Goal: Task Accomplishment & Management: Manage account settings

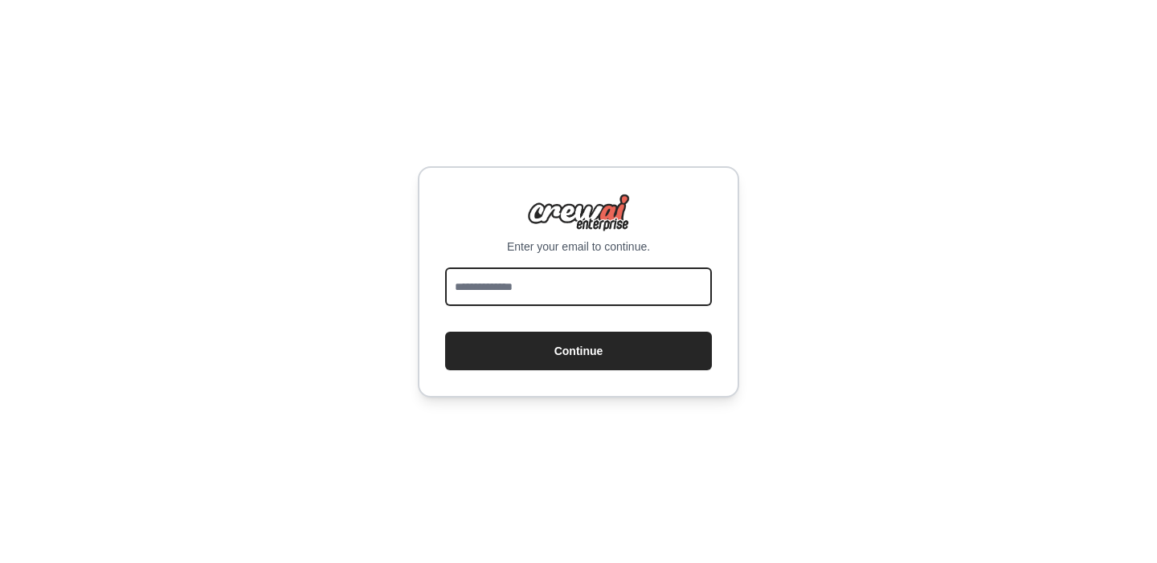
click at [547, 277] on input "email" at bounding box center [578, 286] width 267 height 39
type input "**********"
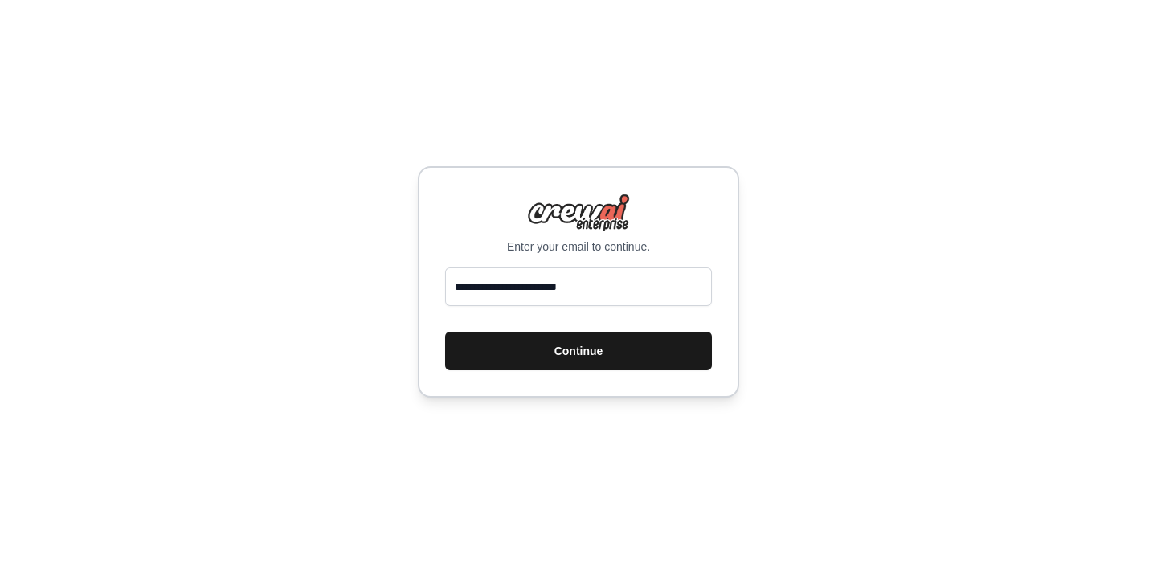
click at [600, 361] on button "Continue" at bounding box center [578, 351] width 267 height 39
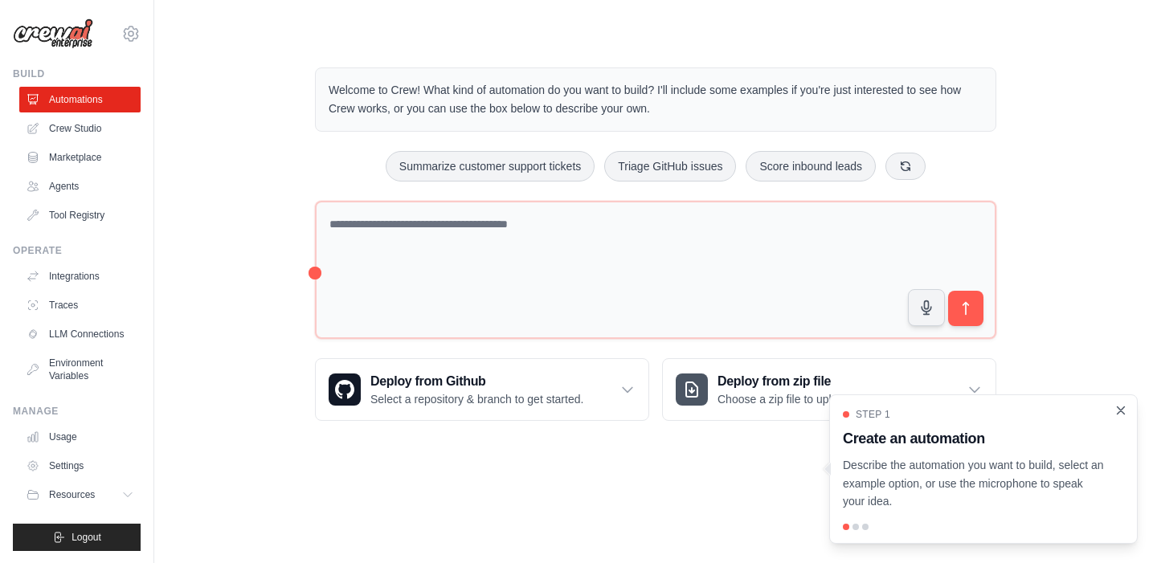
click at [1120, 409] on icon "Close walkthrough" at bounding box center [1120, 410] width 14 height 14
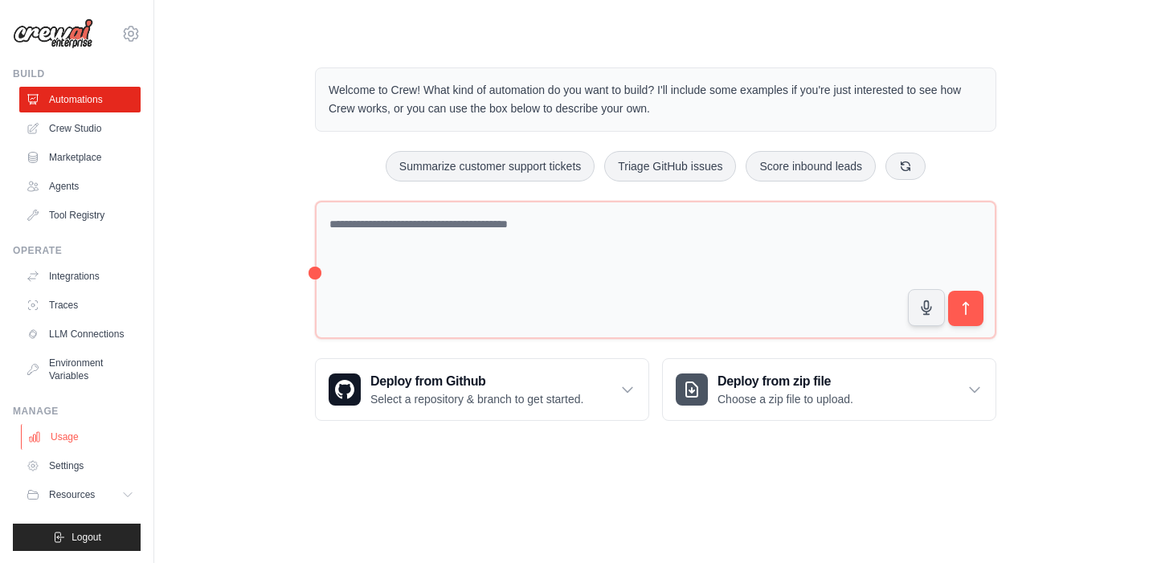
click at [101, 438] on link "Usage" at bounding box center [81, 437] width 121 height 26
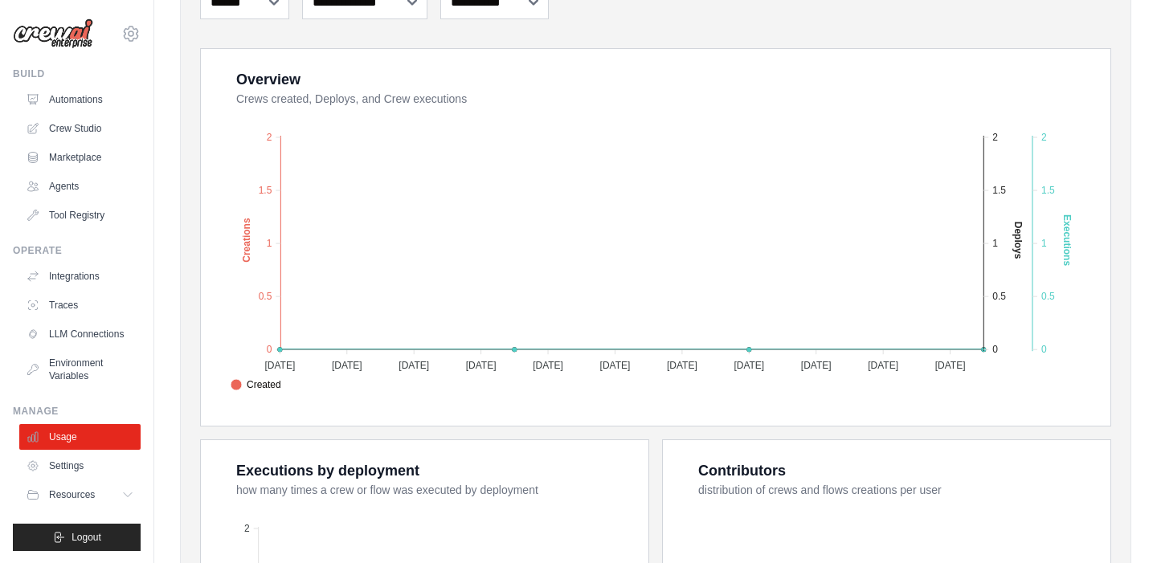
scroll to position [208, 0]
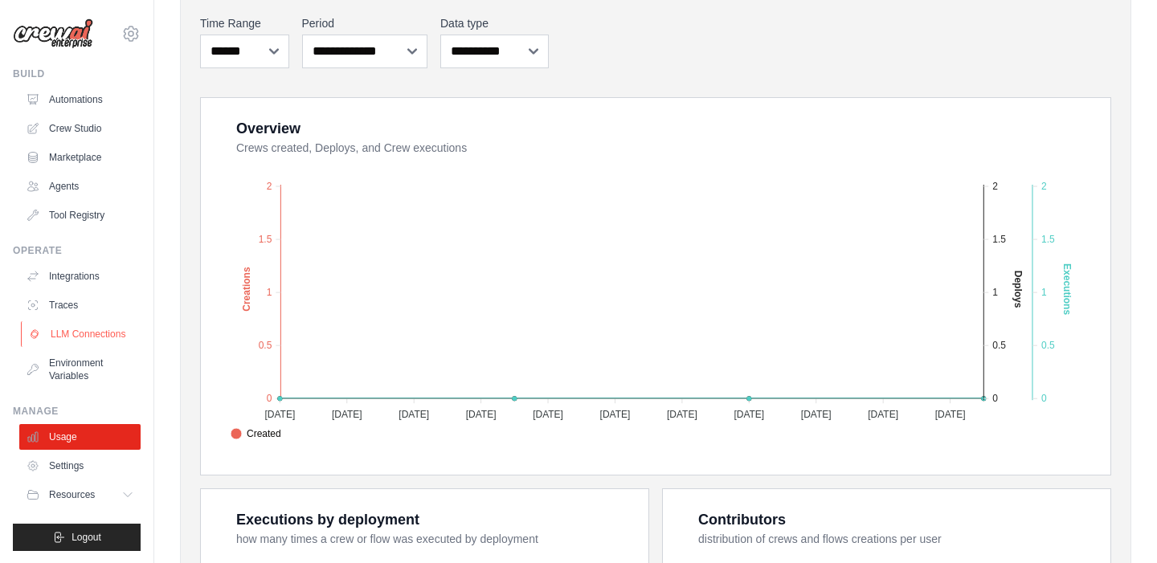
click at [109, 323] on link "LLM Connections" at bounding box center [81, 334] width 121 height 26
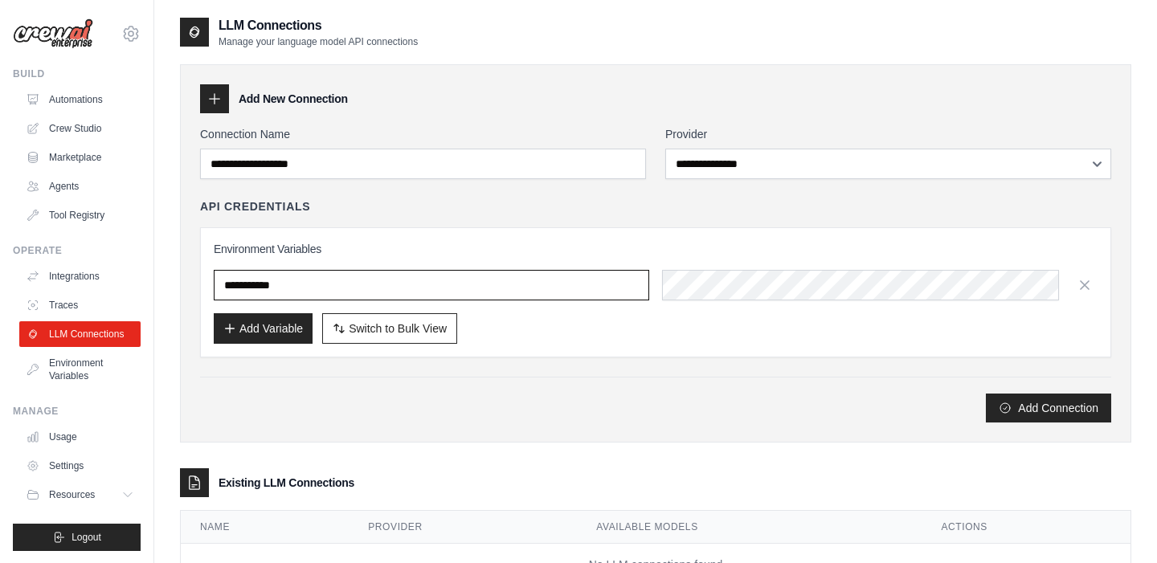
click at [323, 289] on input "text" at bounding box center [431, 285] width 435 height 31
click at [214, 270] on div at bounding box center [214, 270] width 0 height 0
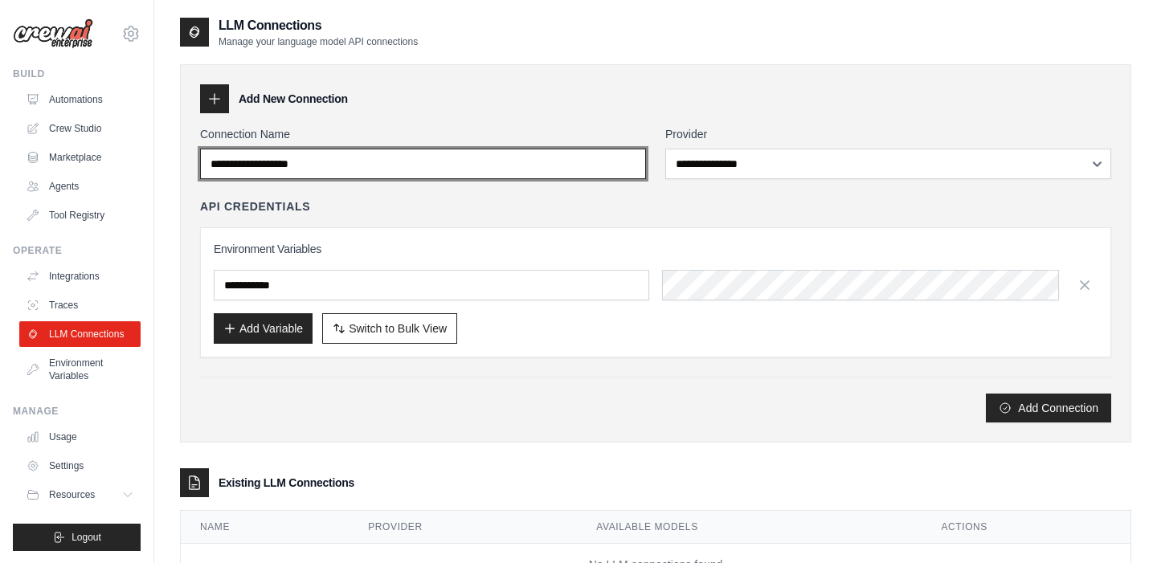
click at [338, 173] on input "Connection Name" at bounding box center [423, 164] width 446 height 31
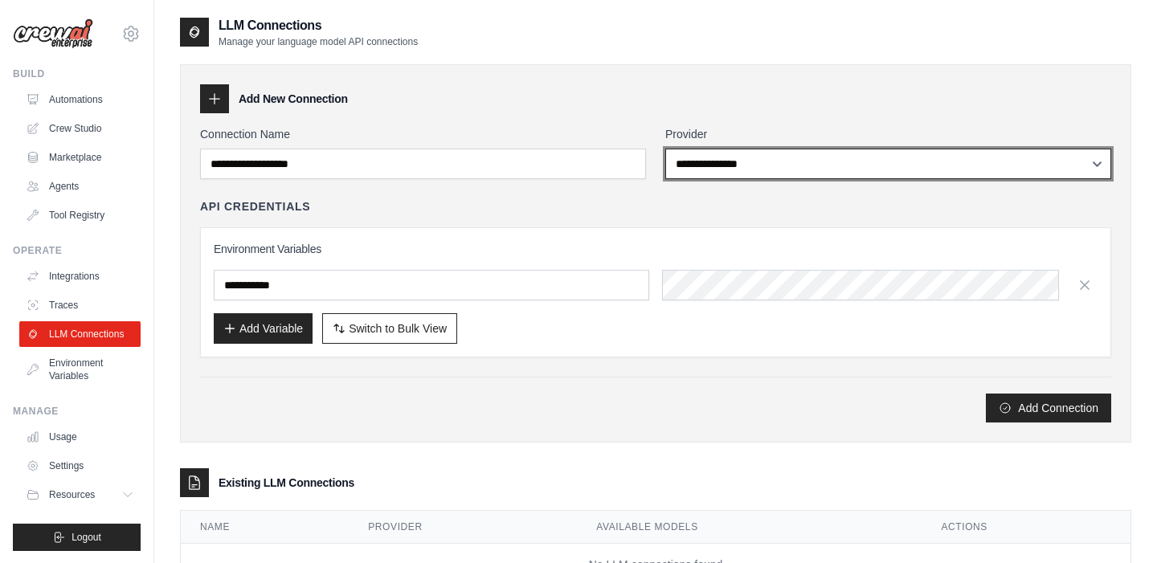
click at [745, 149] on select "**********" at bounding box center [888, 164] width 446 height 31
click at [665, 149] on select "**********" at bounding box center [888, 164] width 446 height 31
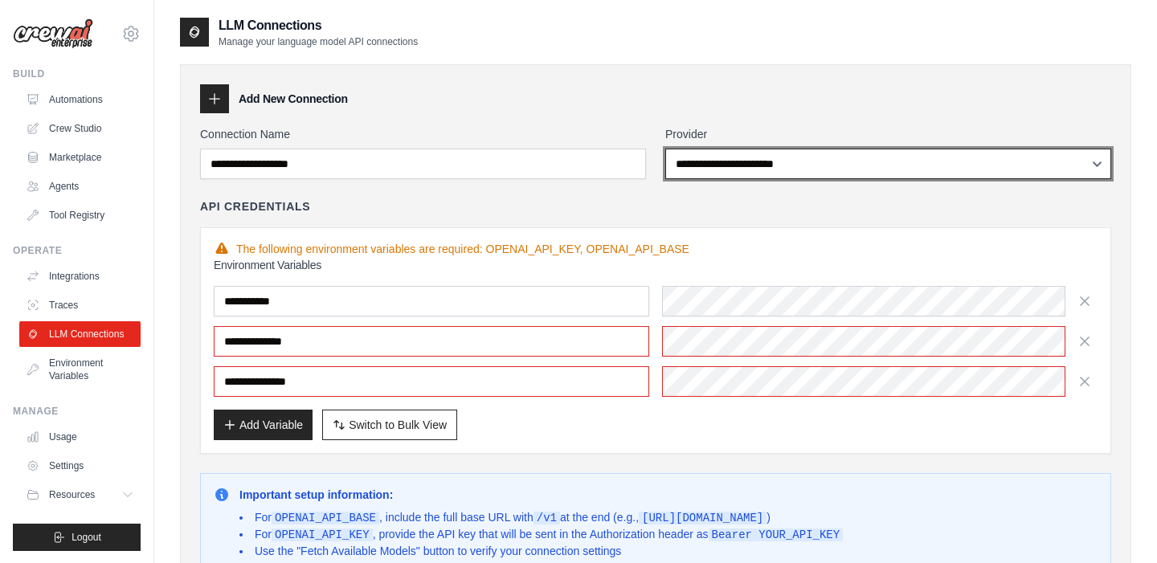
click at [752, 170] on select "**********" at bounding box center [888, 164] width 446 height 31
select select "******"
click at [665, 149] on select "**********" at bounding box center [888, 164] width 446 height 31
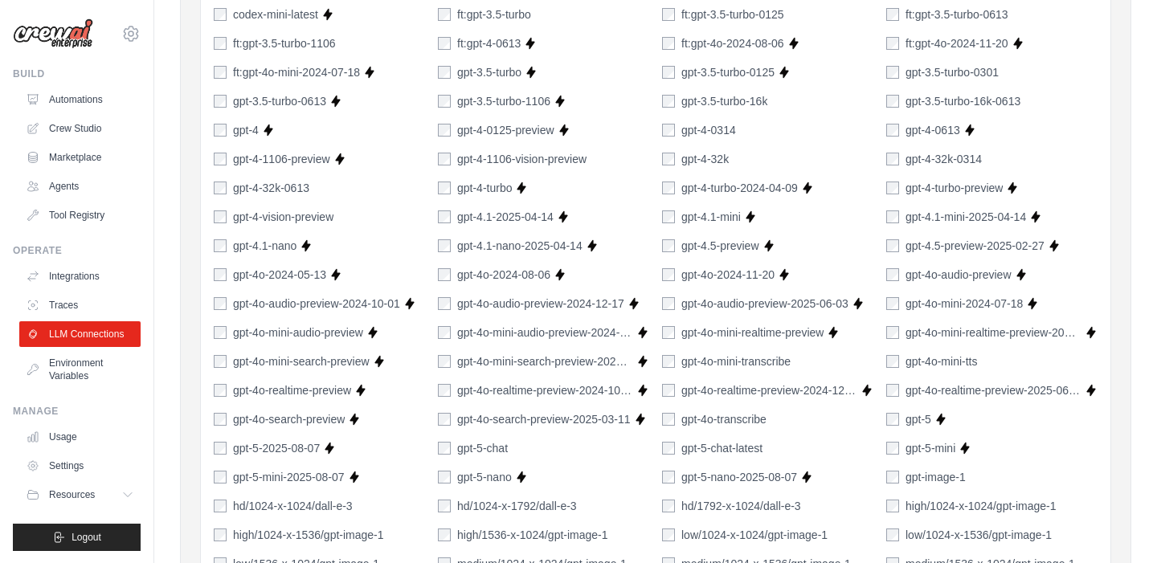
scroll to position [529, 0]
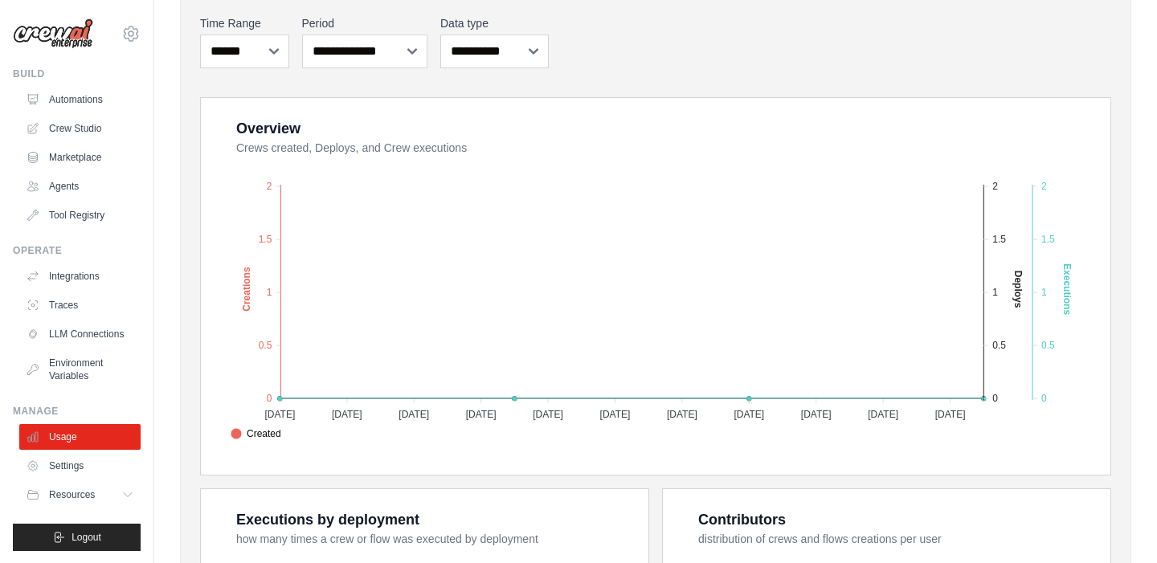
select select "******"
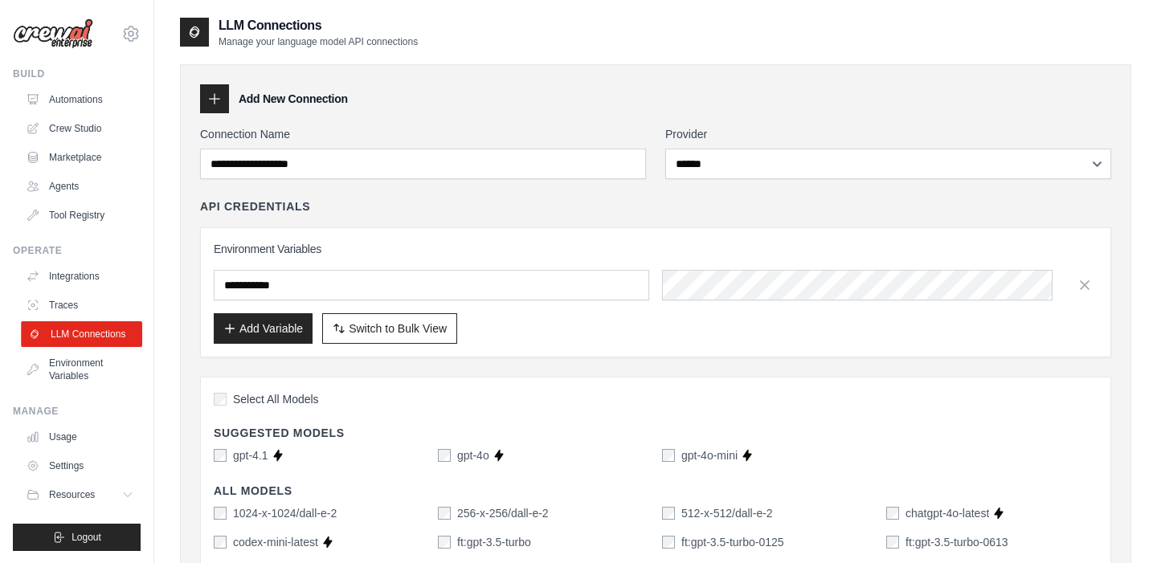
scroll to position [1, 0]
click at [80, 491] on span "Resources" at bounding box center [74, 494] width 46 height 13
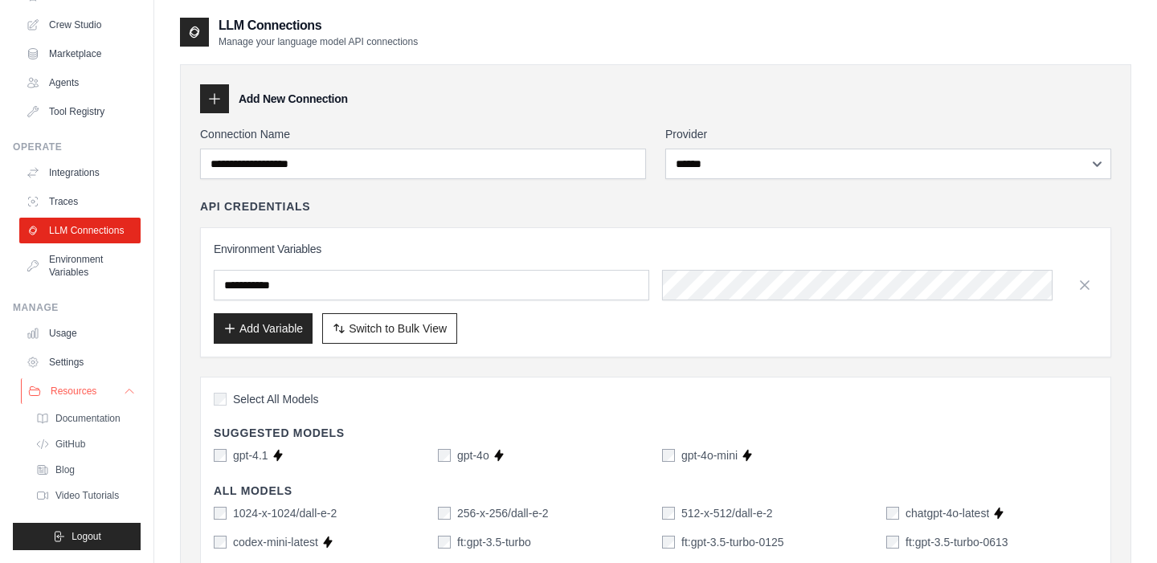
click at [104, 398] on button "Resources" at bounding box center [81, 391] width 121 height 26
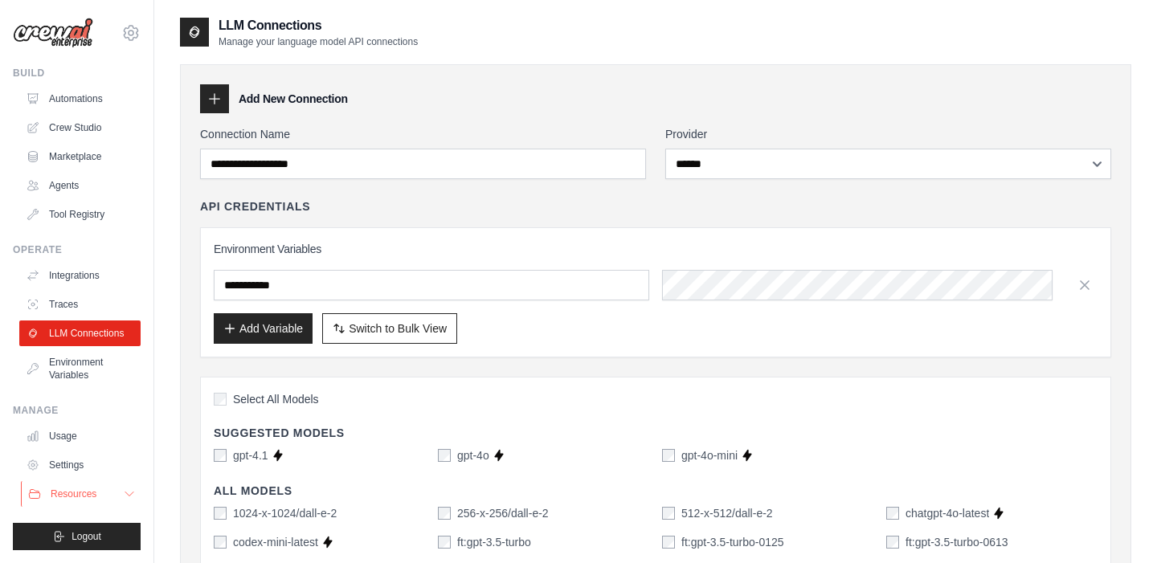
scroll to position [0, 0]
click at [61, 95] on link "Automations" at bounding box center [81, 100] width 121 height 26
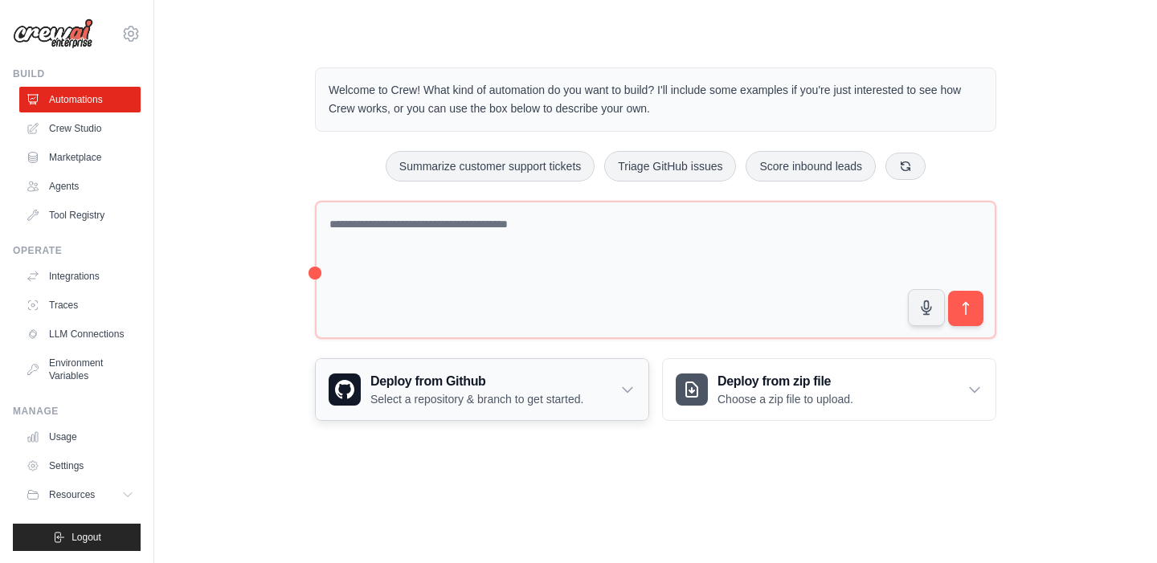
click at [635, 393] on div "Deploy from Github Select a repository & branch to get started." at bounding box center [482, 389] width 333 height 61
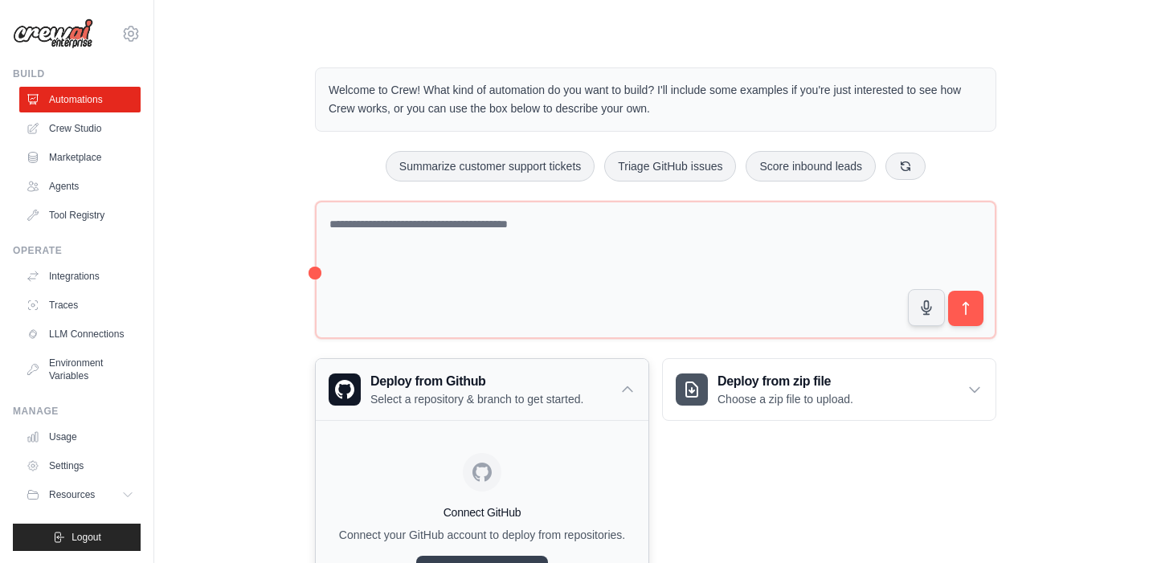
click at [629, 389] on icon at bounding box center [627, 389] width 10 height 5
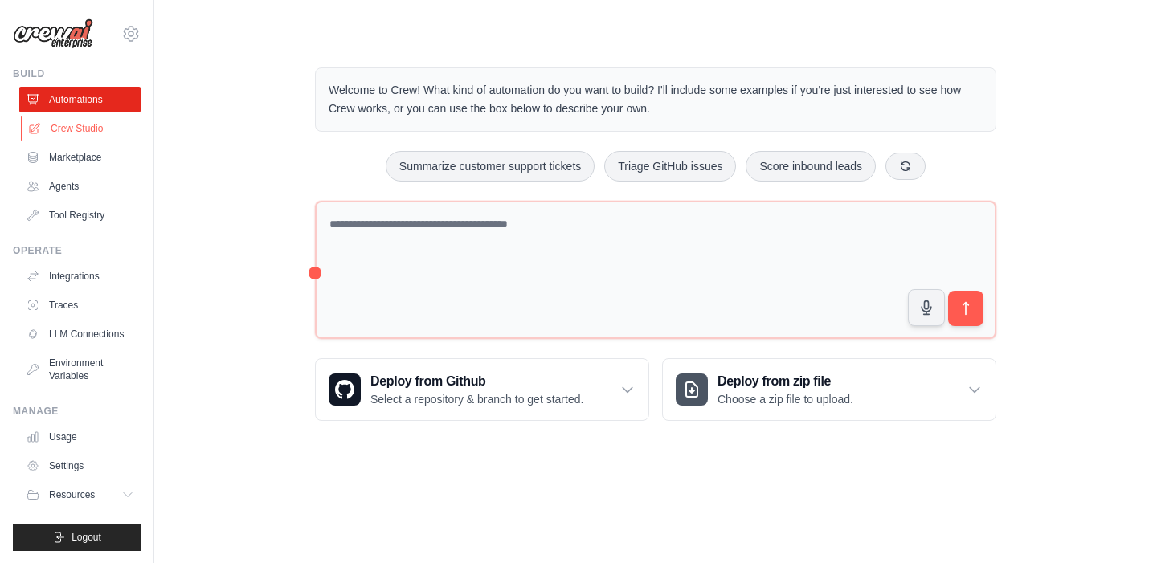
click at [100, 120] on link "Crew Studio" at bounding box center [81, 129] width 121 height 26
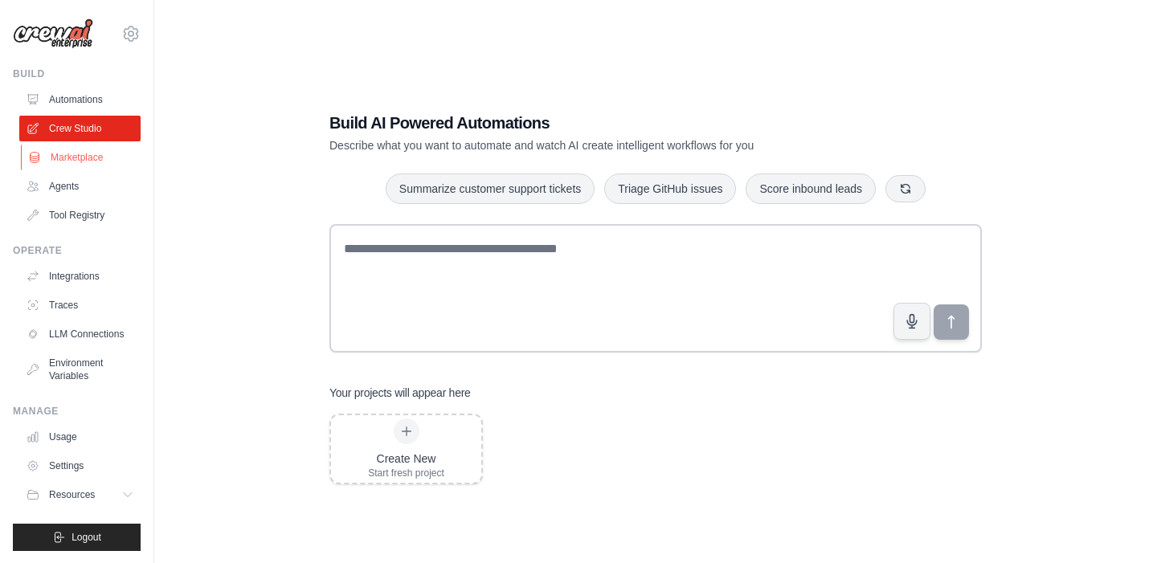
click at [93, 158] on link "Marketplace" at bounding box center [81, 158] width 121 height 26
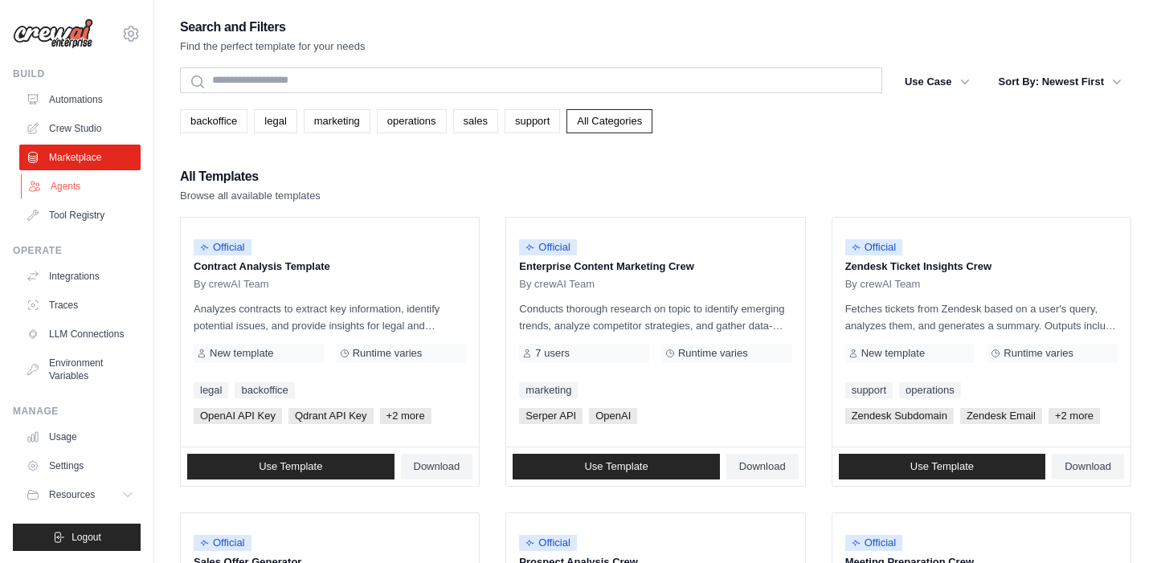
click at [112, 185] on link "Agents" at bounding box center [81, 186] width 121 height 26
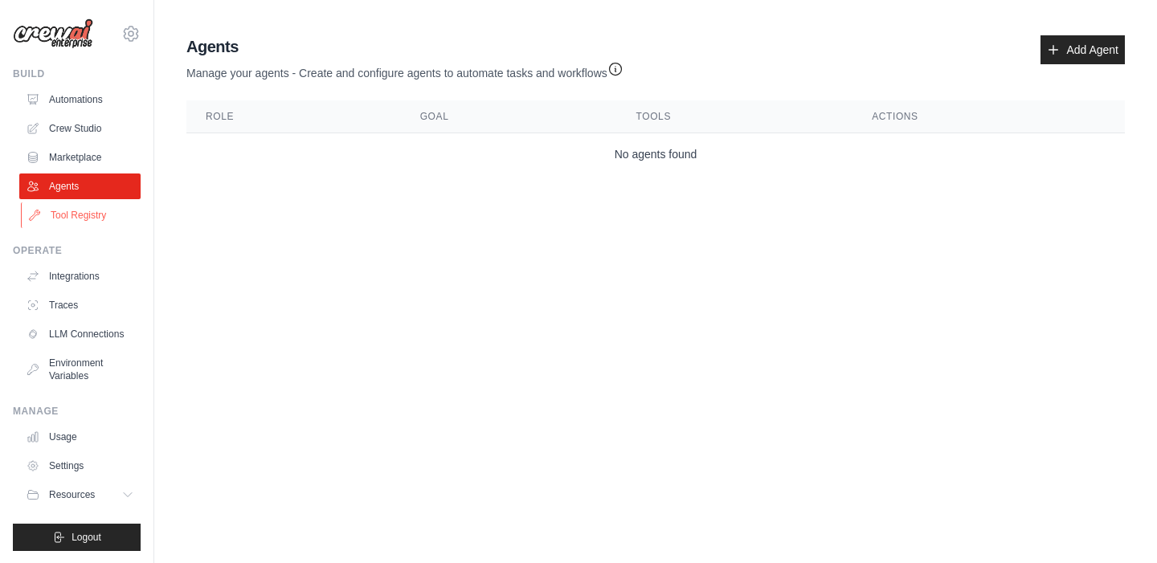
click at [104, 214] on link "Tool Registry" at bounding box center [81, 215] width 121 height 26
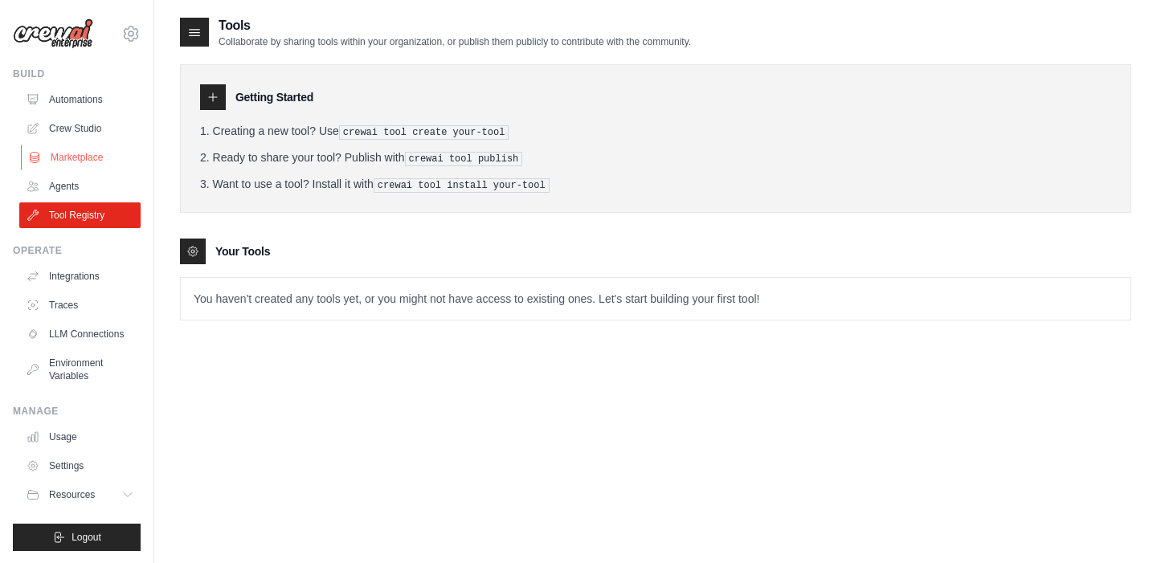
click at [95, 165] on link "Marketplace" at bounding box center [81, 158] width 121 height 26
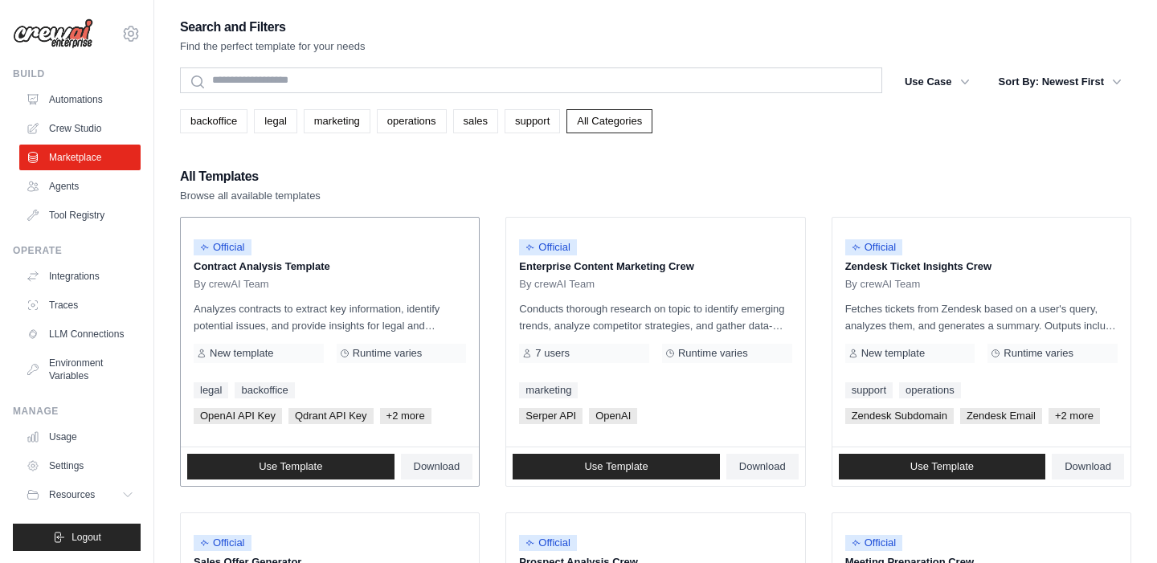
click at [360, 264] on p "Contract Analysis Template" at bounding box center [330, 267] width 272 height 16
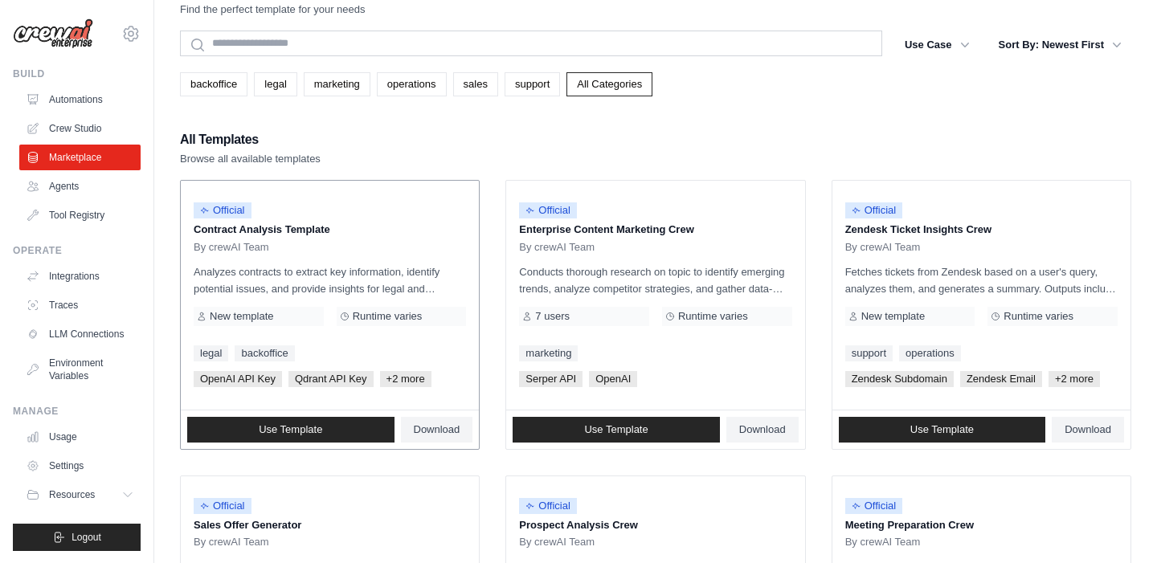
scroll to position [44, 0]
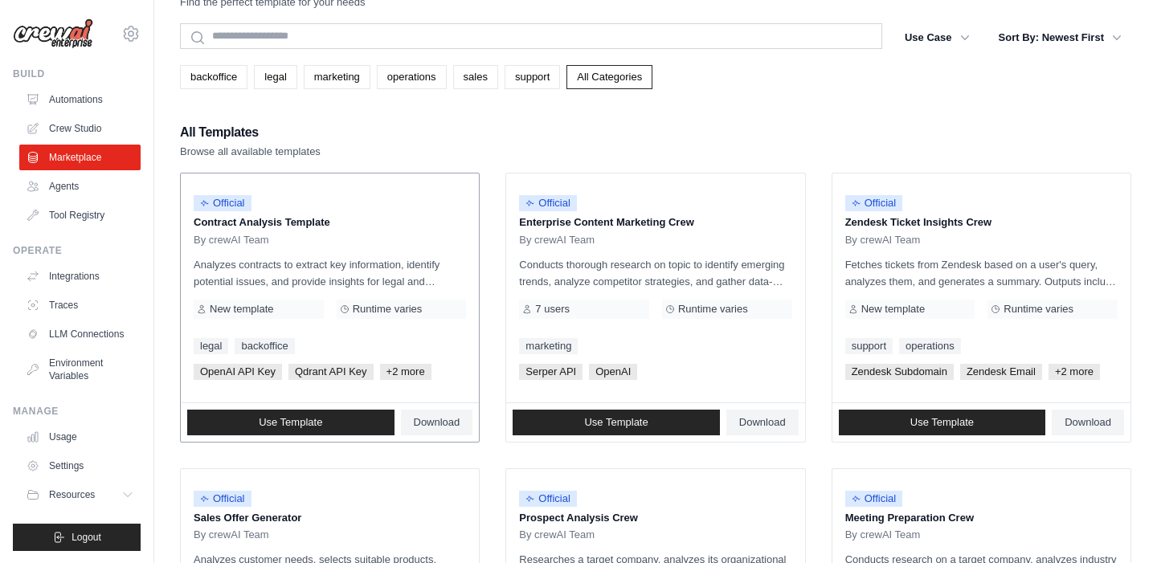
click at [271, 224] on p "Contract Analysis Template" at bounding box center [330, 222] width 272 height 16
click at [227, 206] on span "Official" at bounding box center [223, 203] width 58 height 16
click at [233, 240] on span "By crewAI Team" at bounding box center [232, 240] width 76 height 13
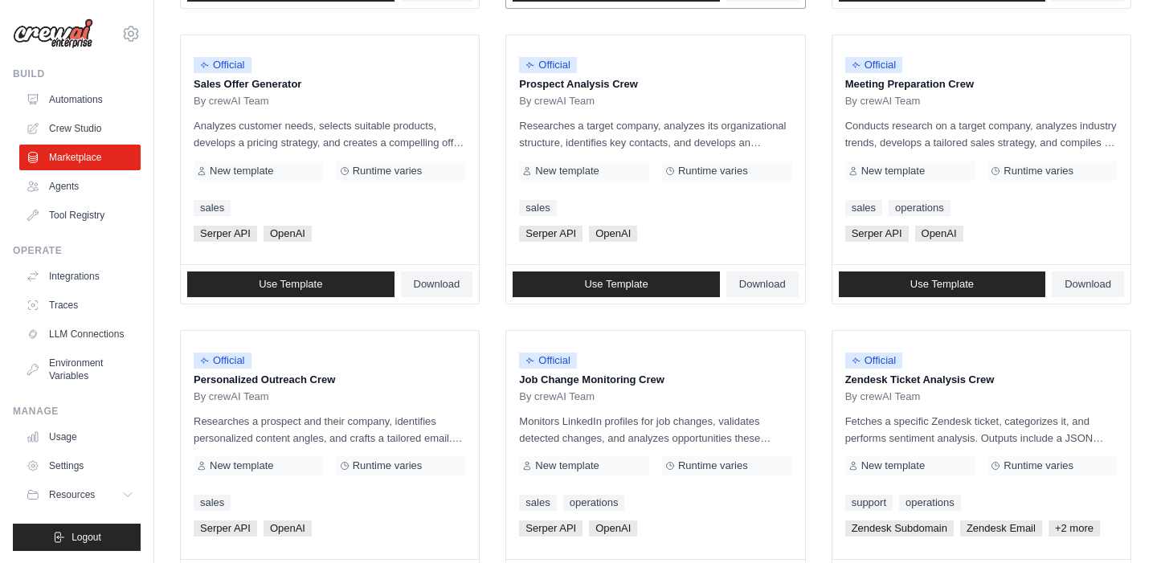
scroll to position [472, 0]
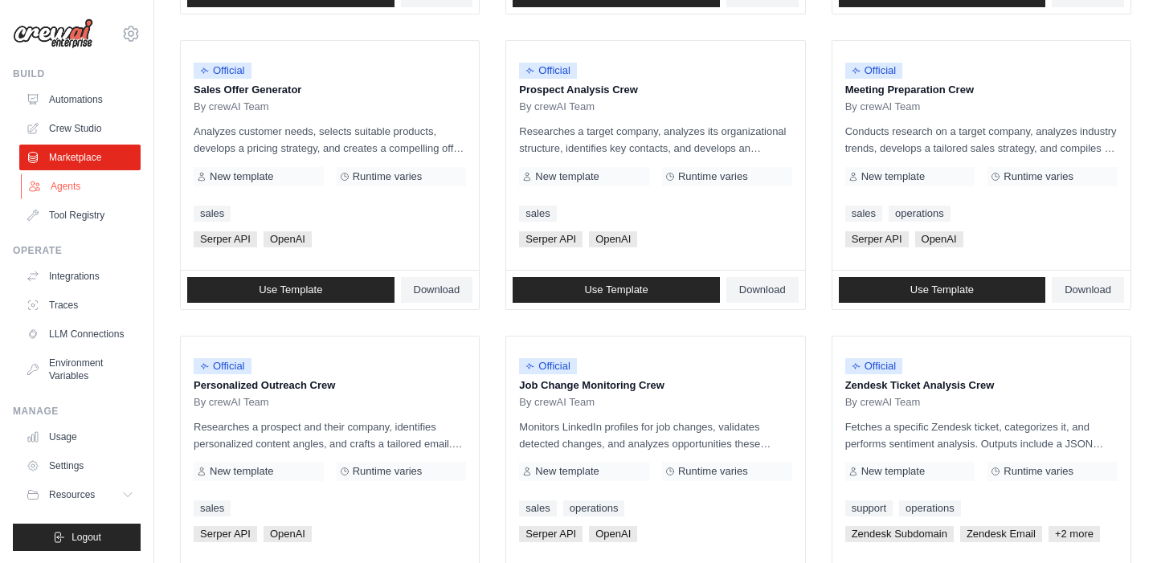
click at [81, 192] on link "Agents" at bounding box center [81, 186] width 121 height 26
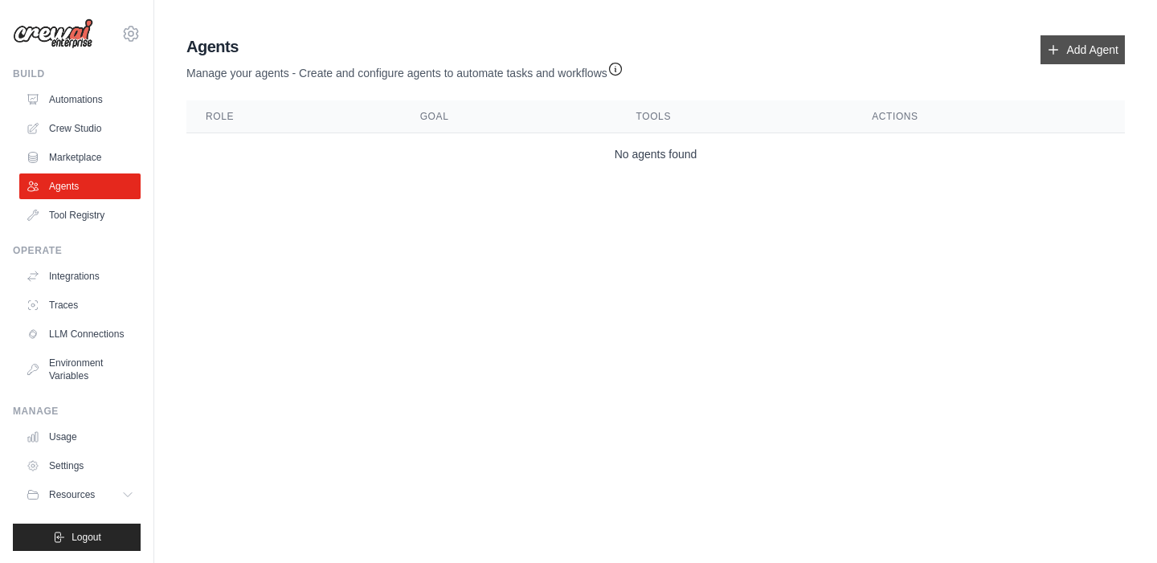
click at [1063, 54] on link "Add Agent" at bounding box center [1082, 49] width 84 height 29
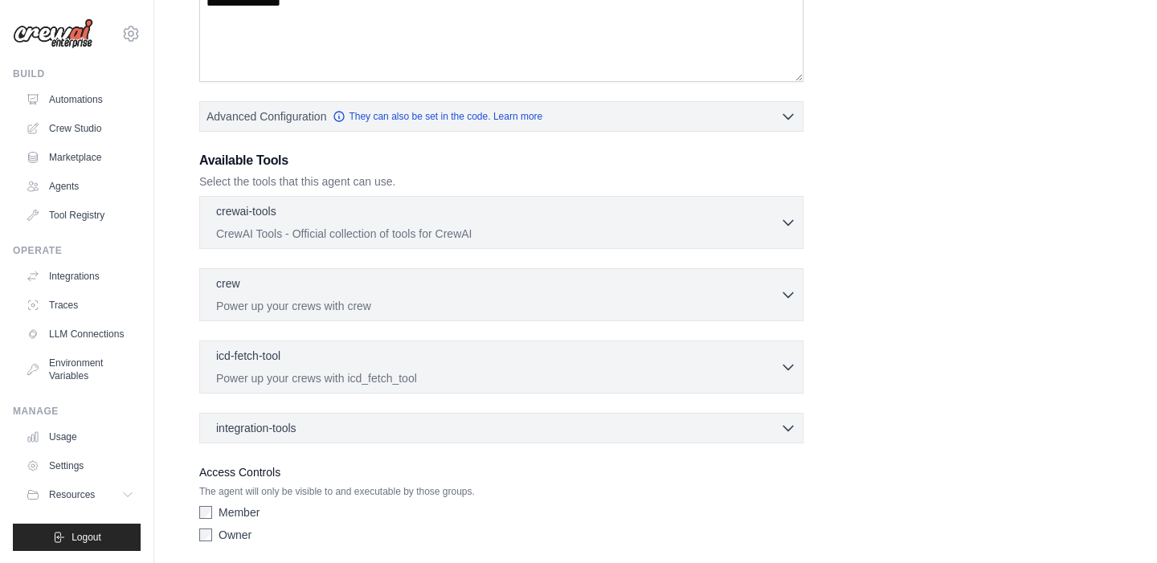
scroll to position [371, 0]
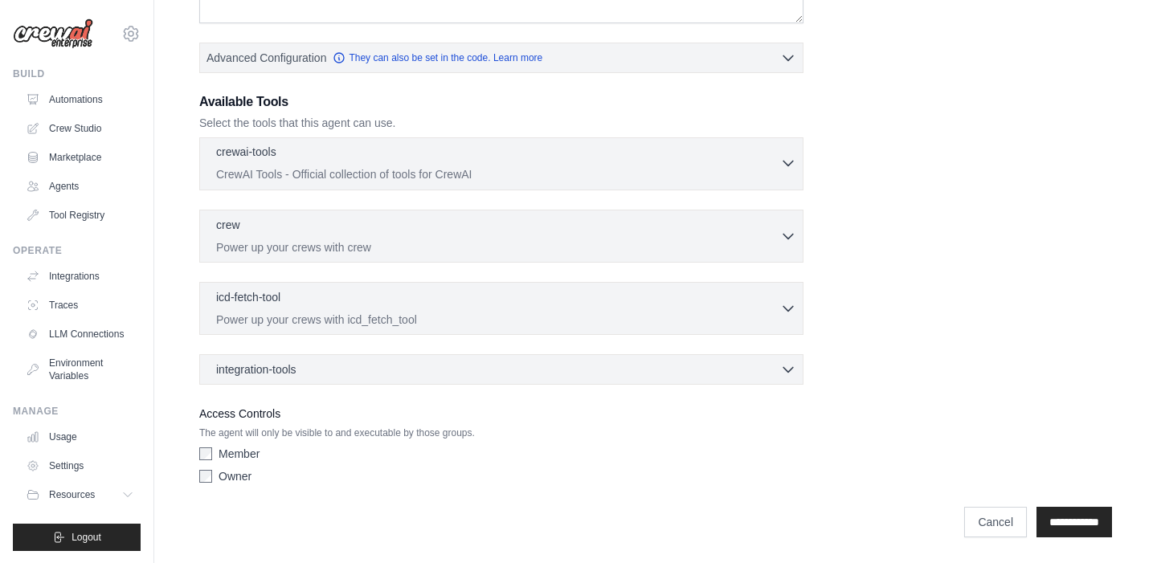
click at [616, 165] on div "crewai-tools 0 selected CrewAI Tools - Official collection of tools for CrewAI" at bounding box center [498, 163] width 564 height 39
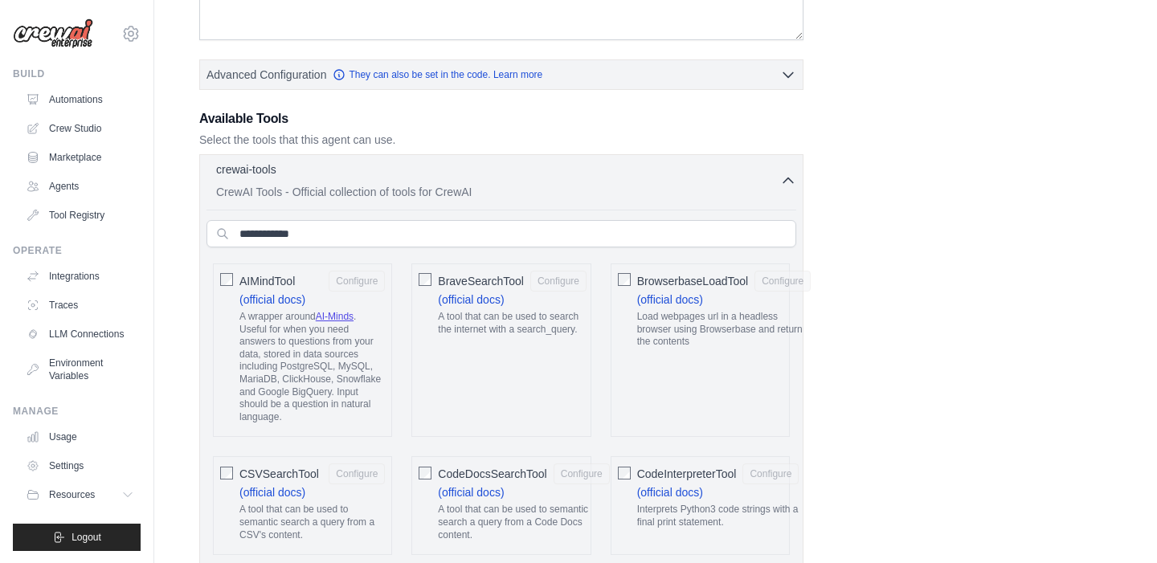
scroll to position [0, 0]
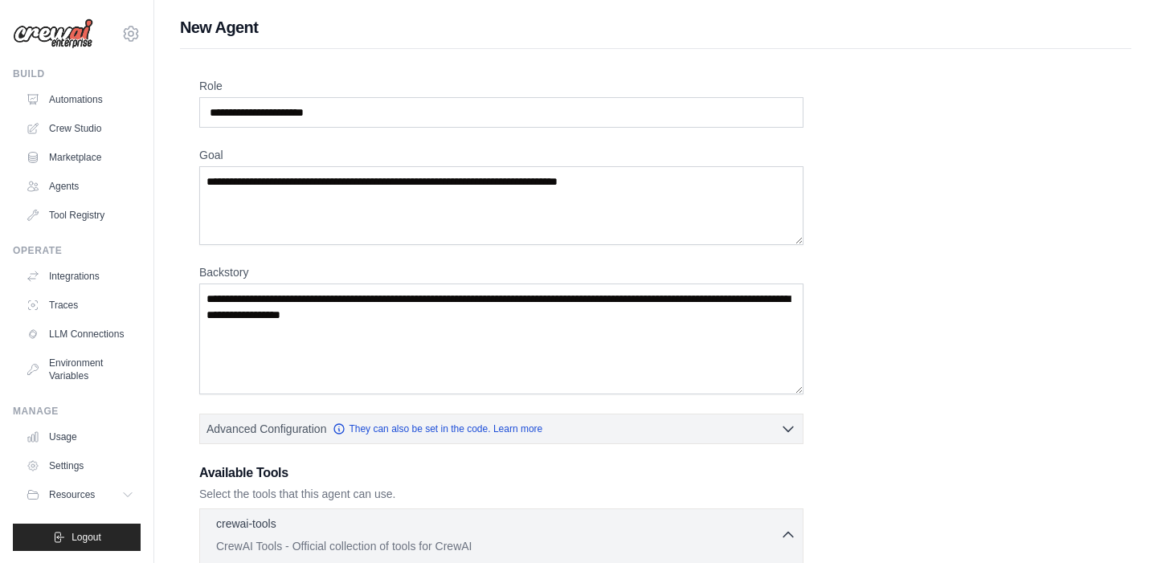
click at [658, 521] on div "crewai-tools 0 selected" at bounding box center [498, 524] width 564 height 19
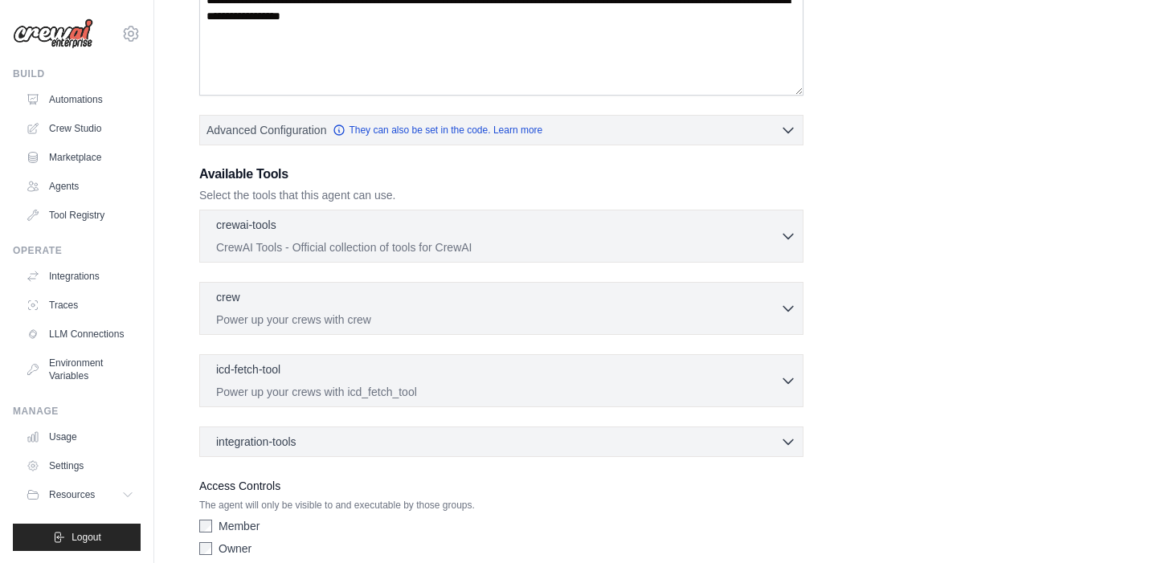
scroll to position [309, 0]
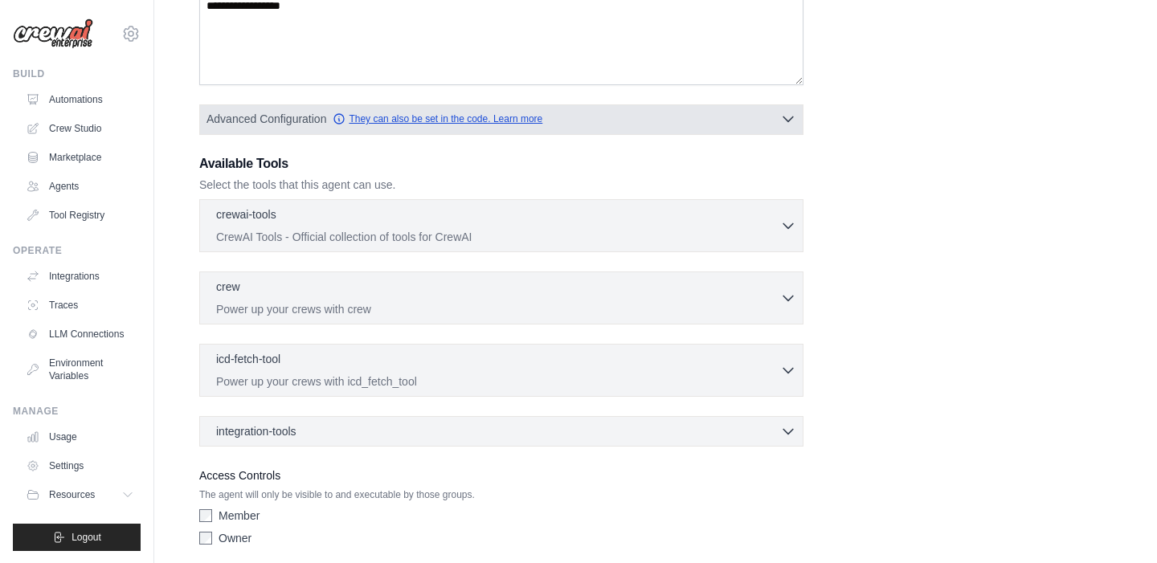
click at [459, 119] on link "They can also be set in the code. Learn more" at bounding box center [438, 118] width 210 height 13
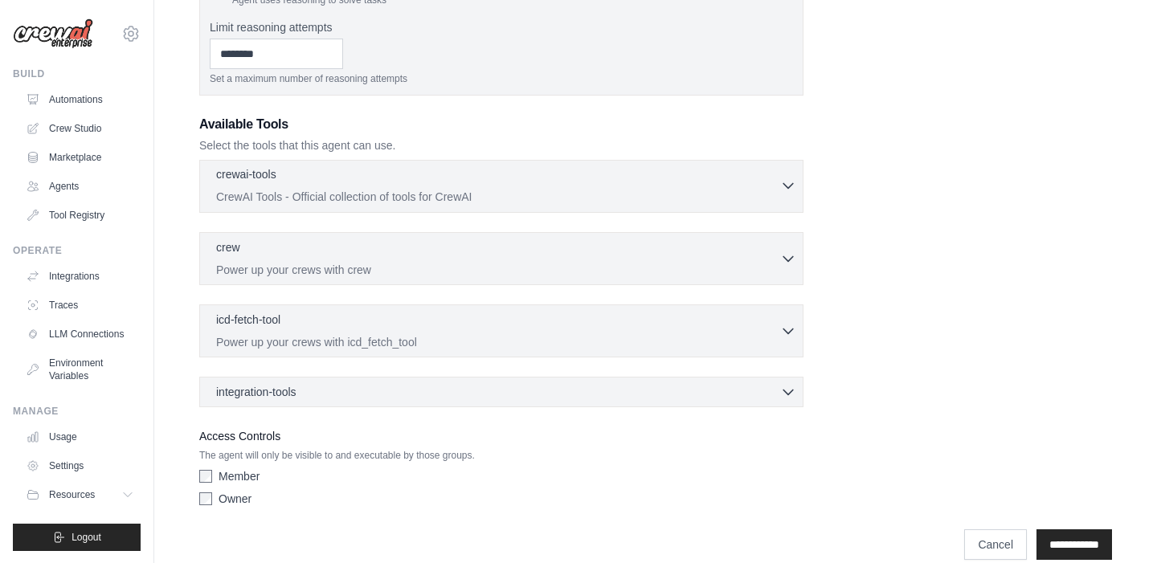
scroll to position [498, 0]
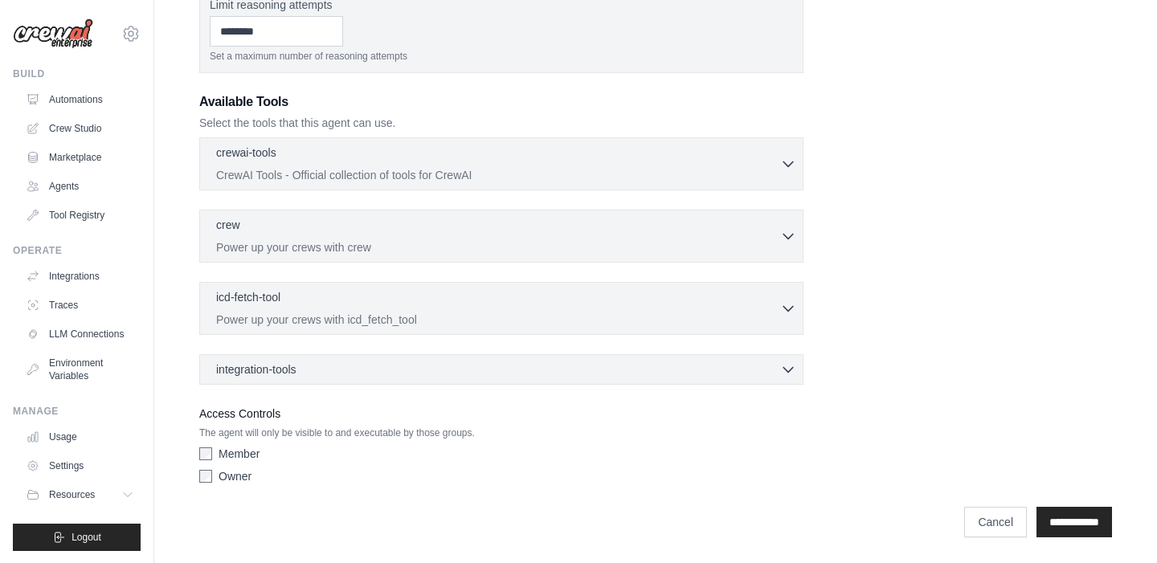
click at [597, 273] on div "crewai-tools 0 selected CrewAI Tools - Official collection of tools for CrewAI" at bounding box center [501, 260] width 604 height 247
click at [632, 246] on p "Power up your crews with crew" at bounding box center [498, 247] width 564 height 16
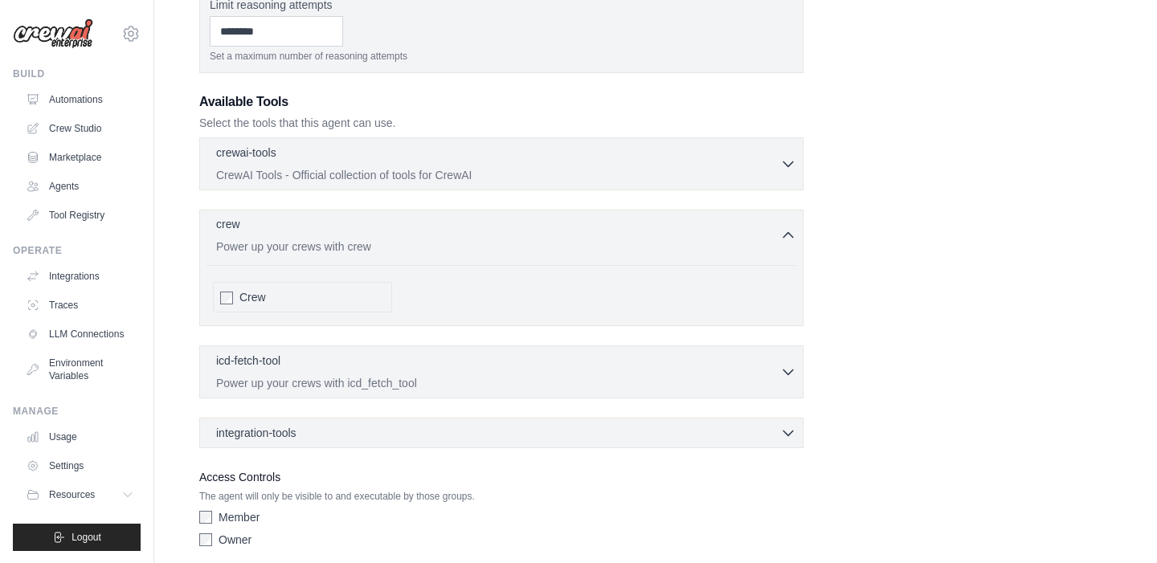
click at [632, 246] on p "Power up your crews with crew" at bounding box center [498, 247] width 564 height 16
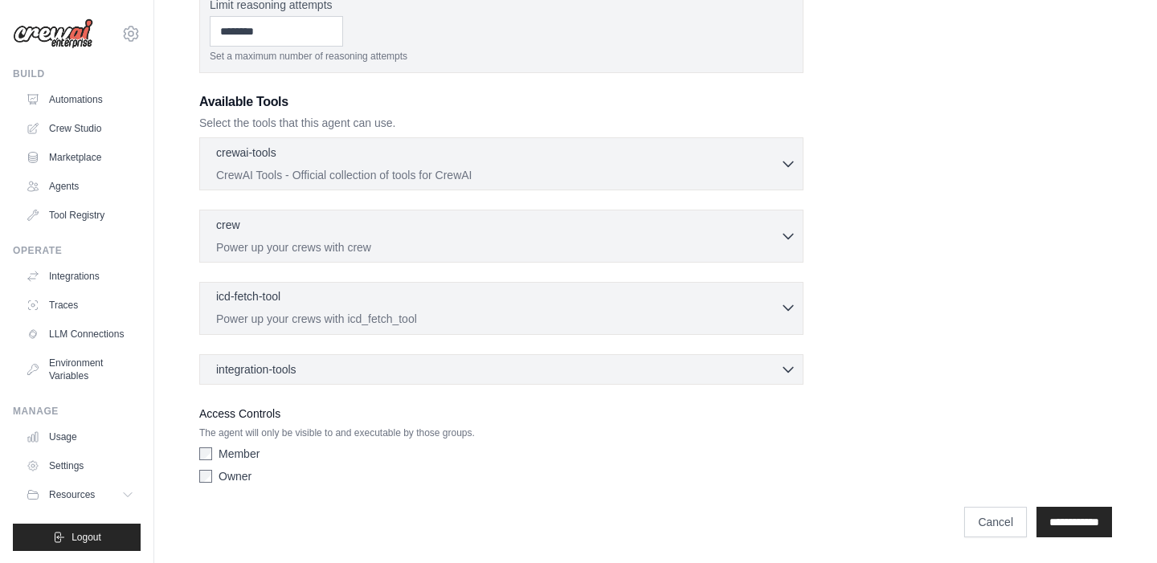
click at [526, 316] on p "Power up your crews with icd_fetch_tool" at bounding box center [498, 319] width 564 height 16
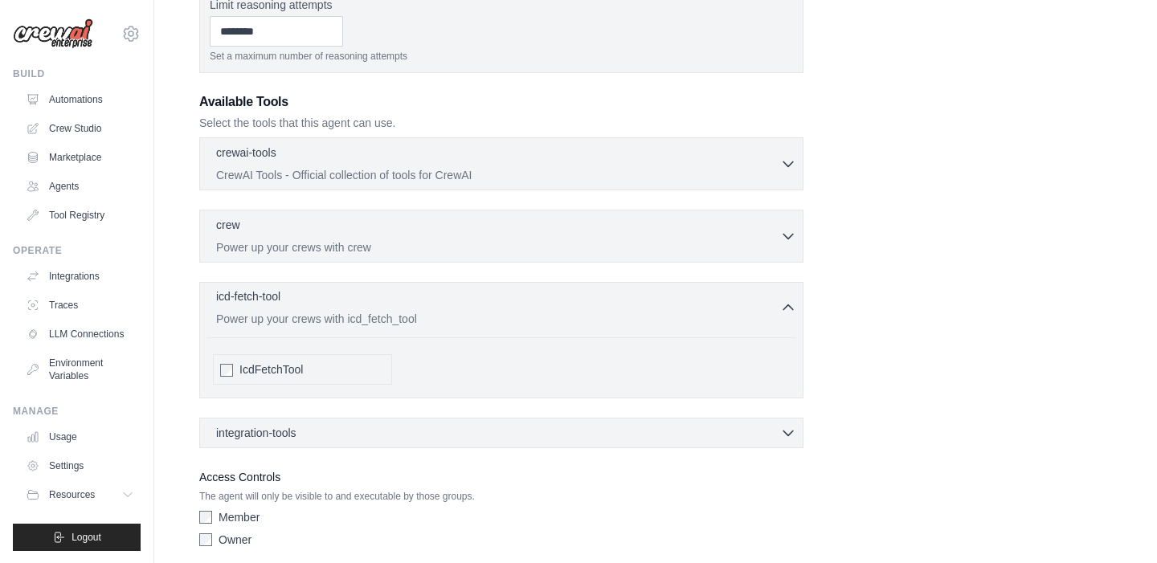
click at [526, 316] on p "Power up your crews with icd_fetch_tool" at bounding box center [498, 319] width 564 height 16
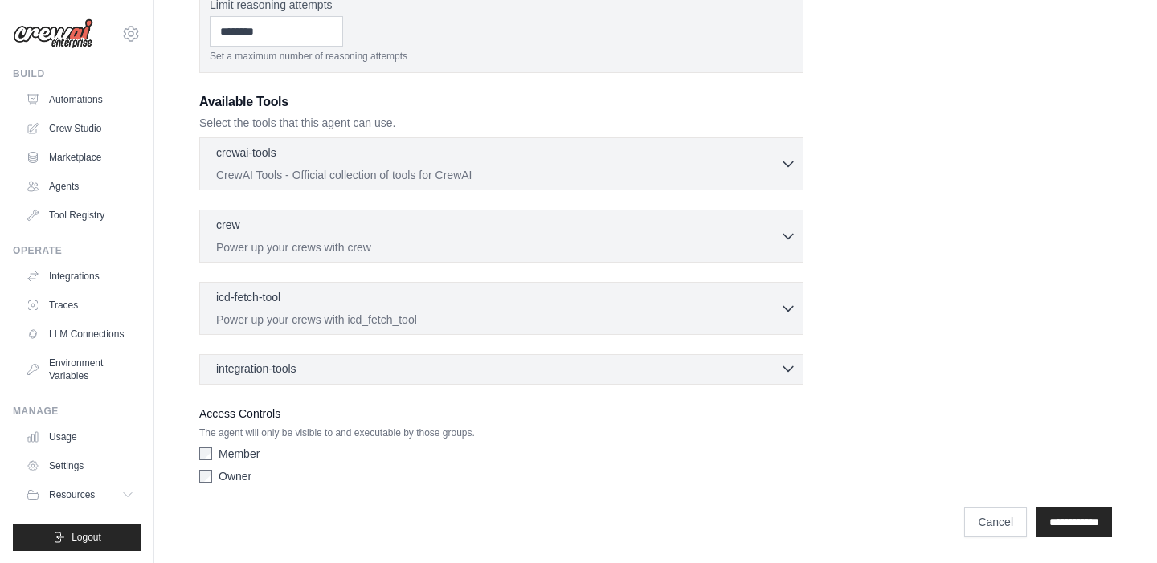
click at [492, 370] on div "integration-tools 0 selected" at bounding box center [506, 369] width 580 height 16
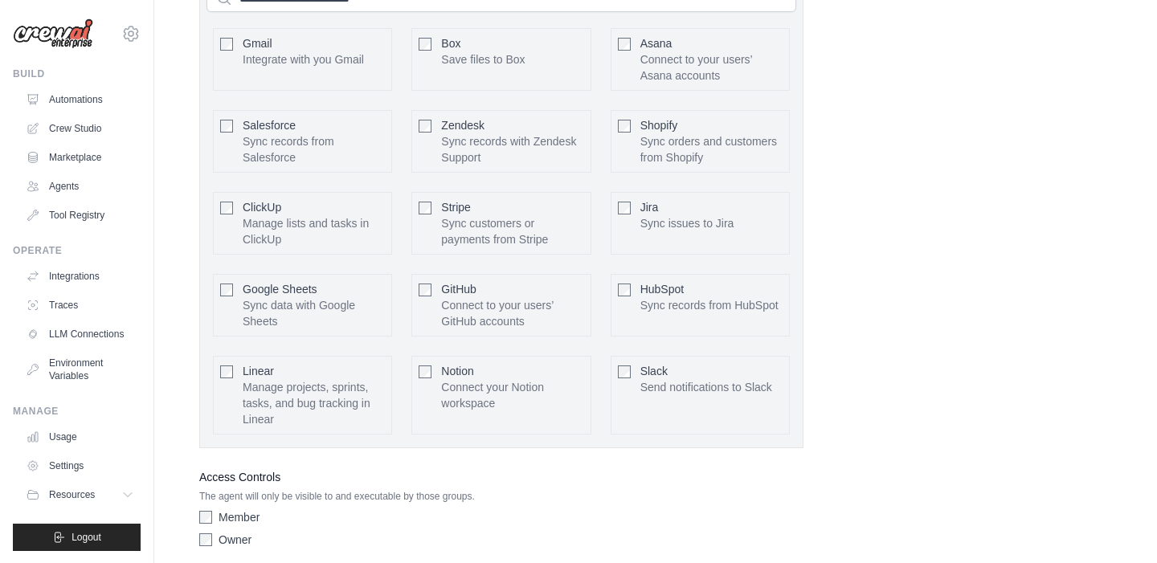
scroll to position [889, 0]
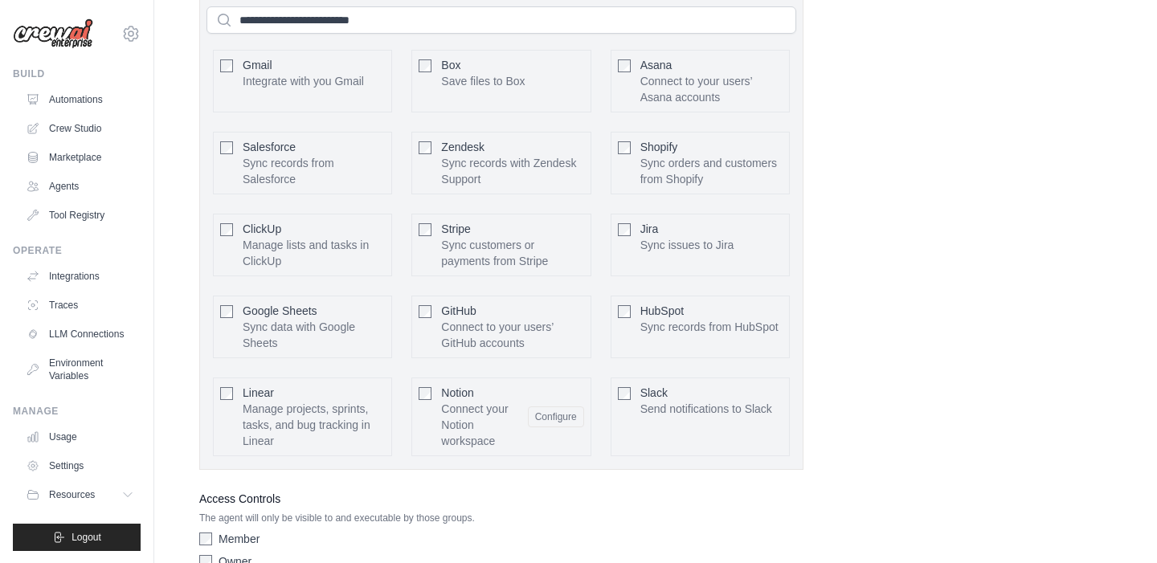
click at [500, 502] on label "Access Controls" at bounding box center [501, 498] width 604 height 19
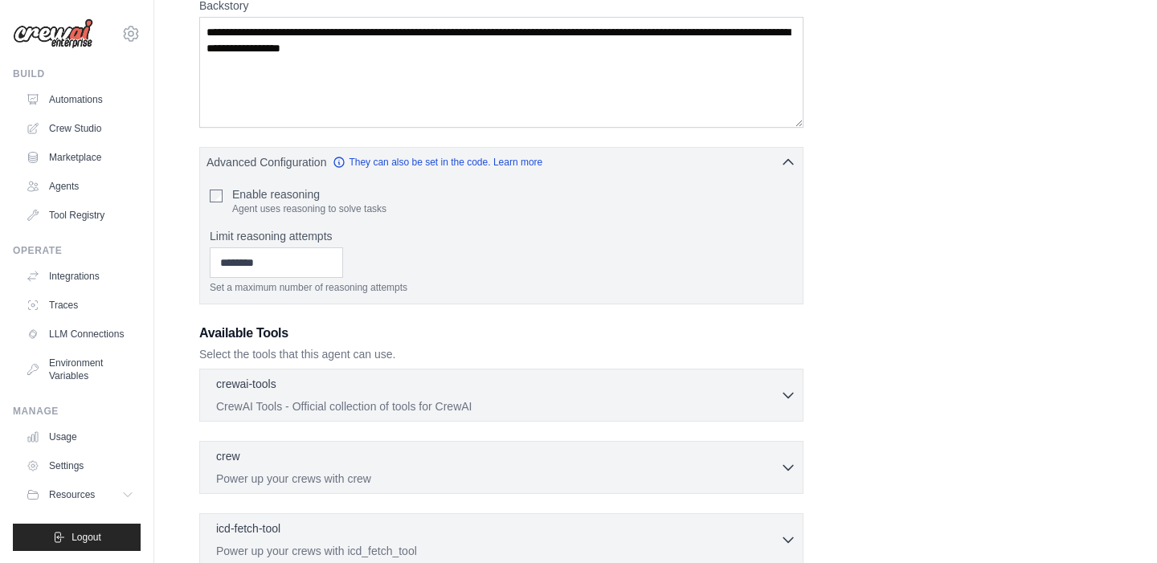
scroll to position [198, 0]
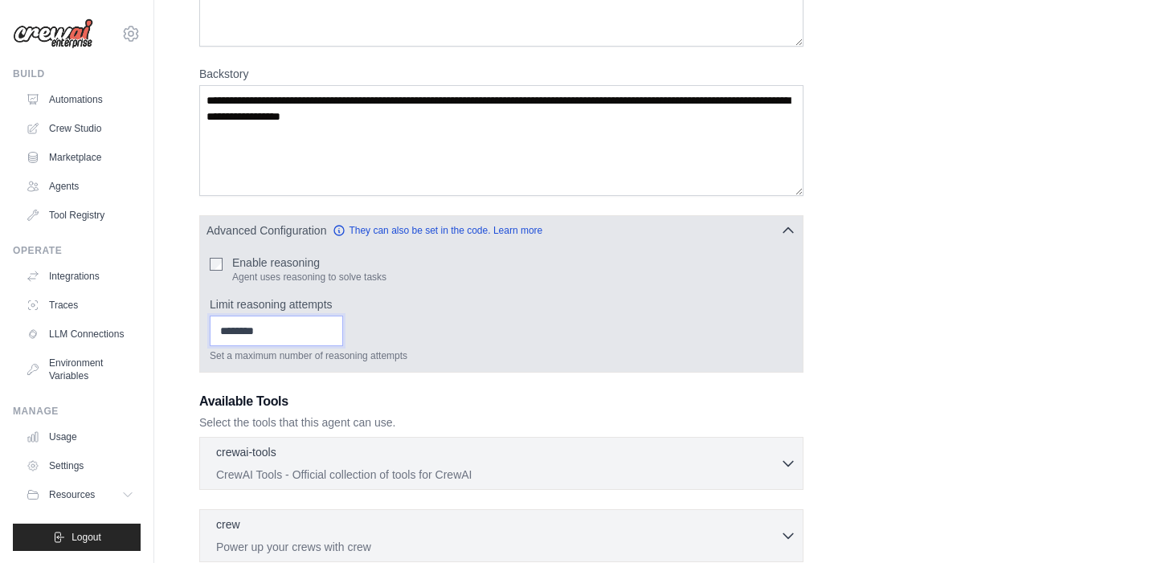
click at [313, 331] on input "Limit reasoning attempts" at bounding box center [276, 331] width 133 height 31
click at [334, 328] on input "*" at bounding box center [276, 331] width 133 height 31
type input "*"
click at [333, 334] on input "*" at bounding box center [276, 331] width 133 height 31
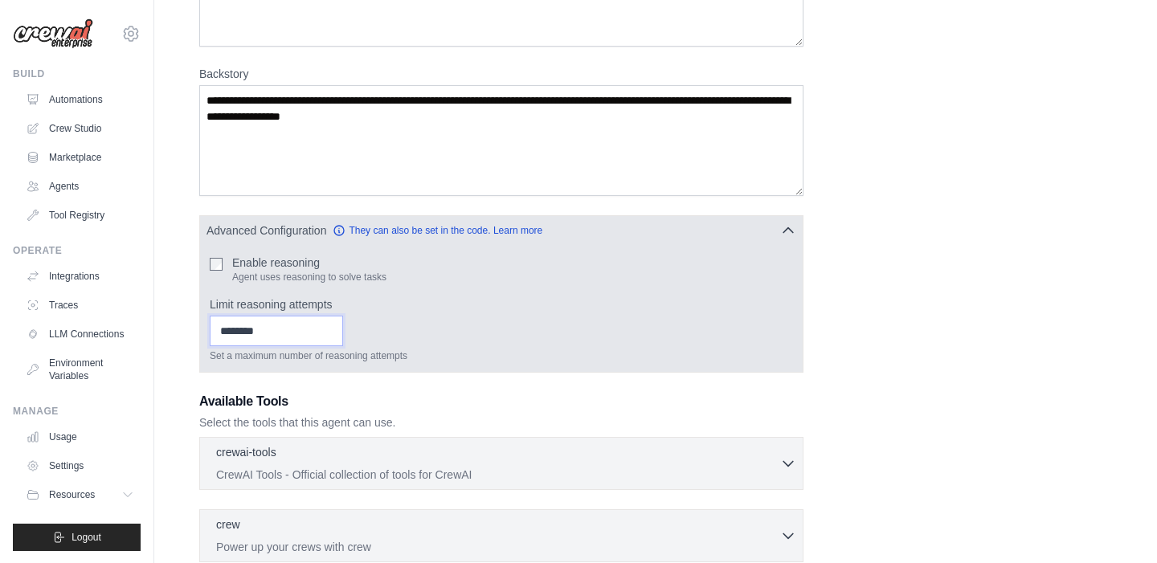
click at [333, 334] on input "*" at bounding box center [276, 331] width 133 height 31
click at [273, 273] on p "Agent uses reasoning to solve tasks" at bounding box center [309, 277] width 154 height 13
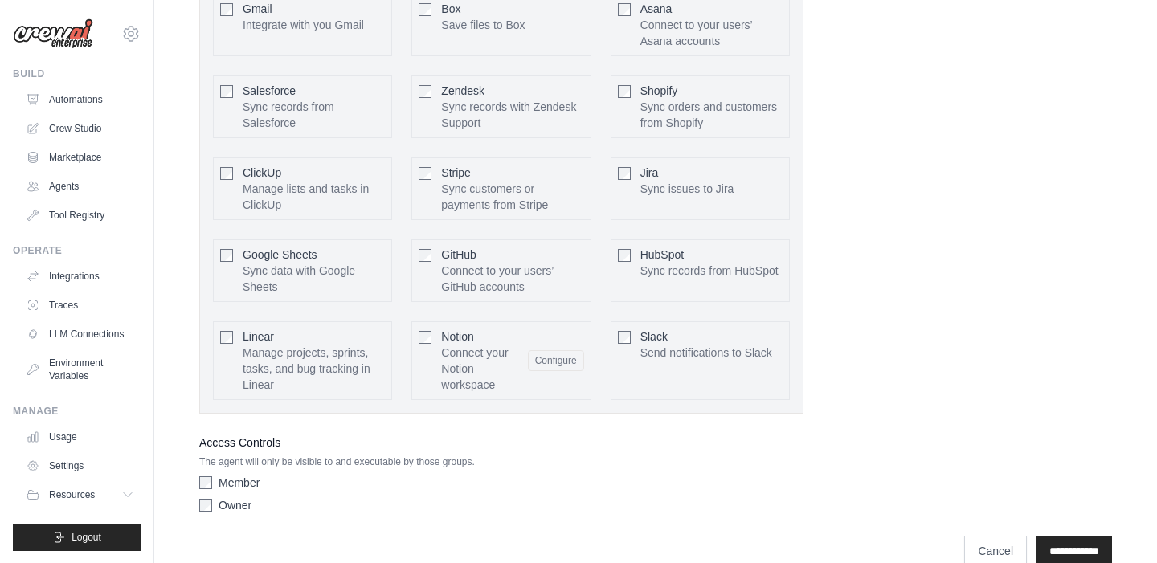
scroll to position [974, 0]
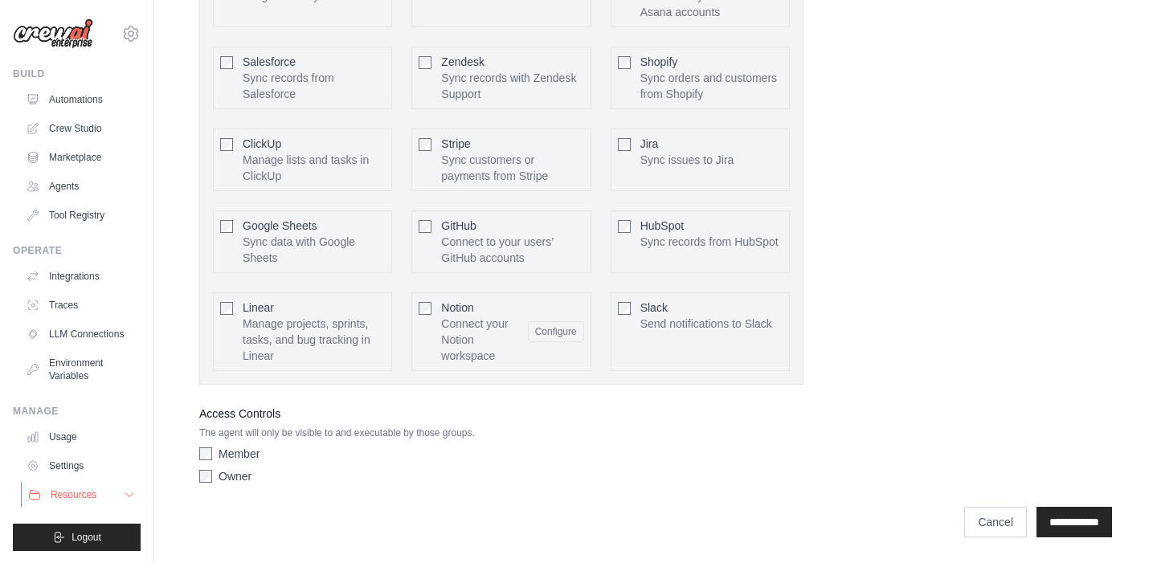
click at [119, 493] on button "Resources" at bounding box center [81, 495] width 121 height 26
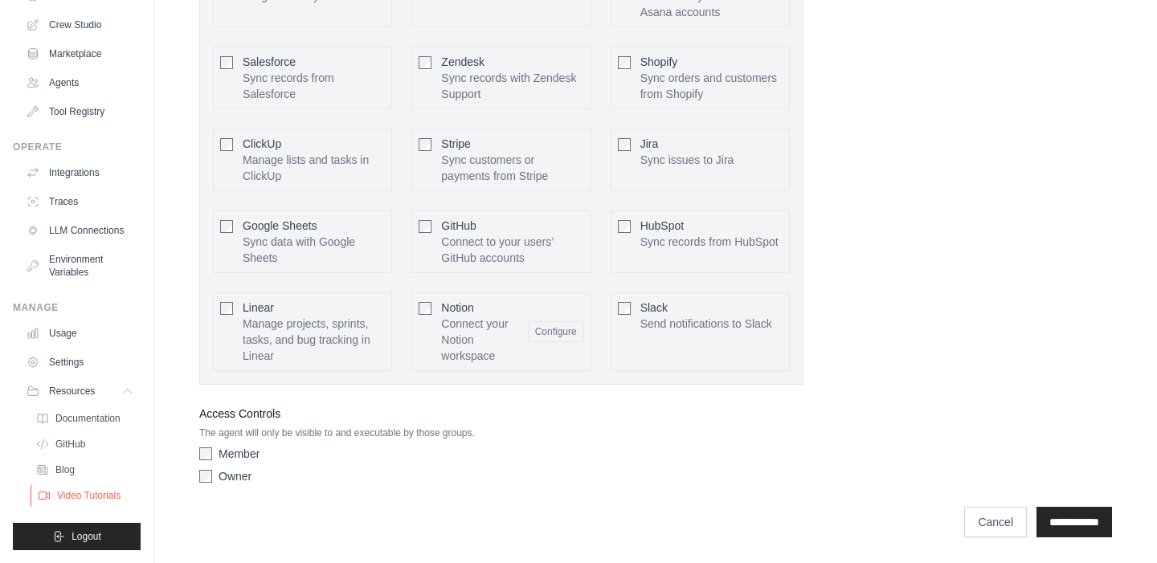
click at [100, 489] on span "Video Tutorials" at bounding box center [88, 495] width 63 height 13
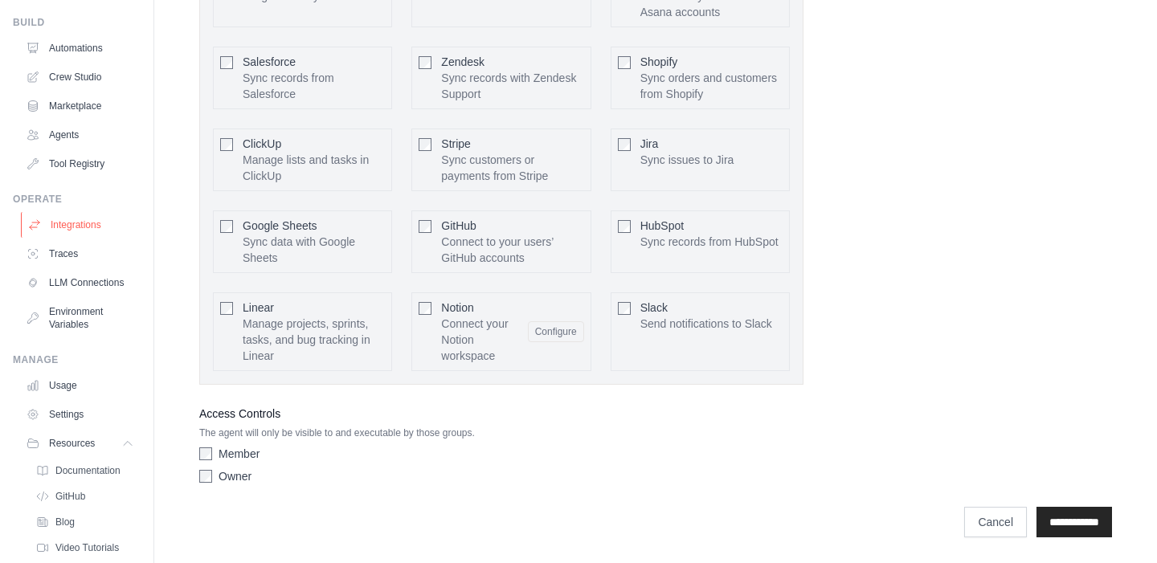
scroll to position [0, 0]
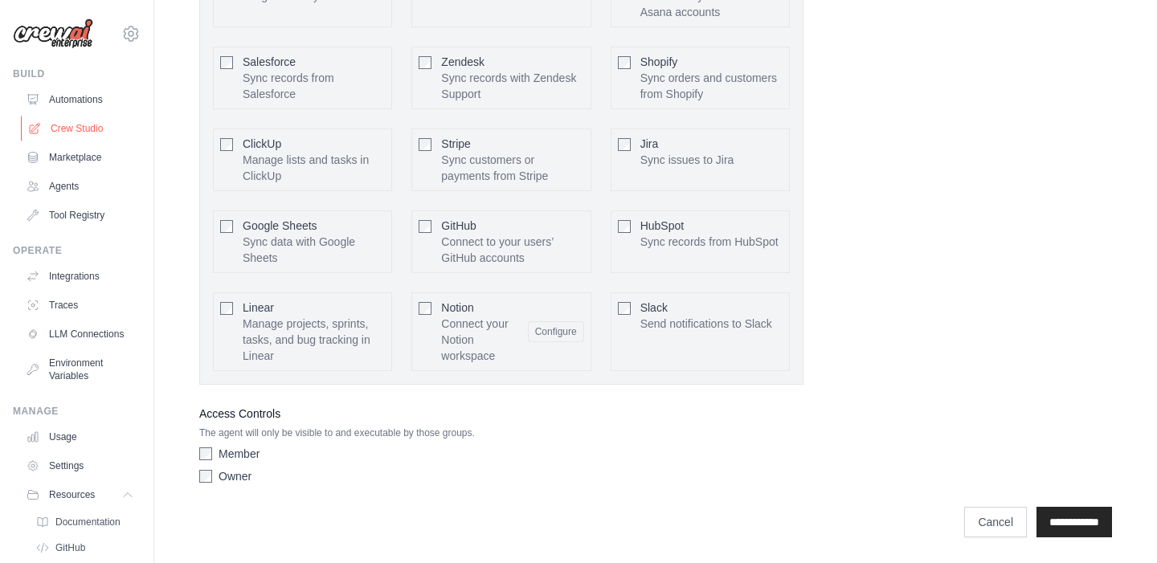
click at [100, 124] on link "Crew Studio" at bounding box center [81, 129] width 121 height 26
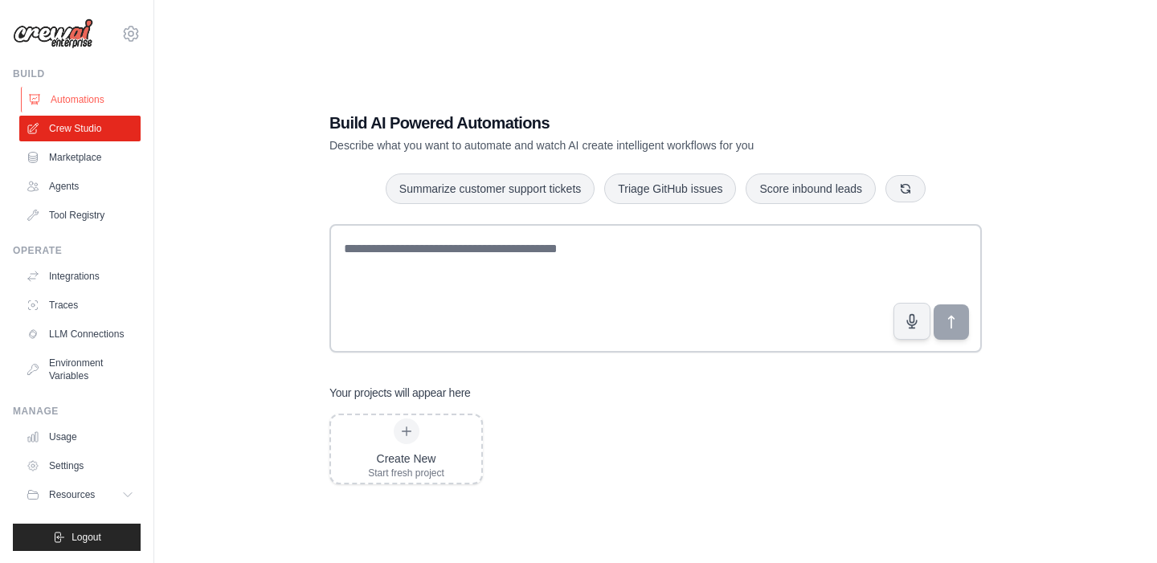
click at [95, 108] on link "Automations" at bounding box center [81, 100] width 121 height 26
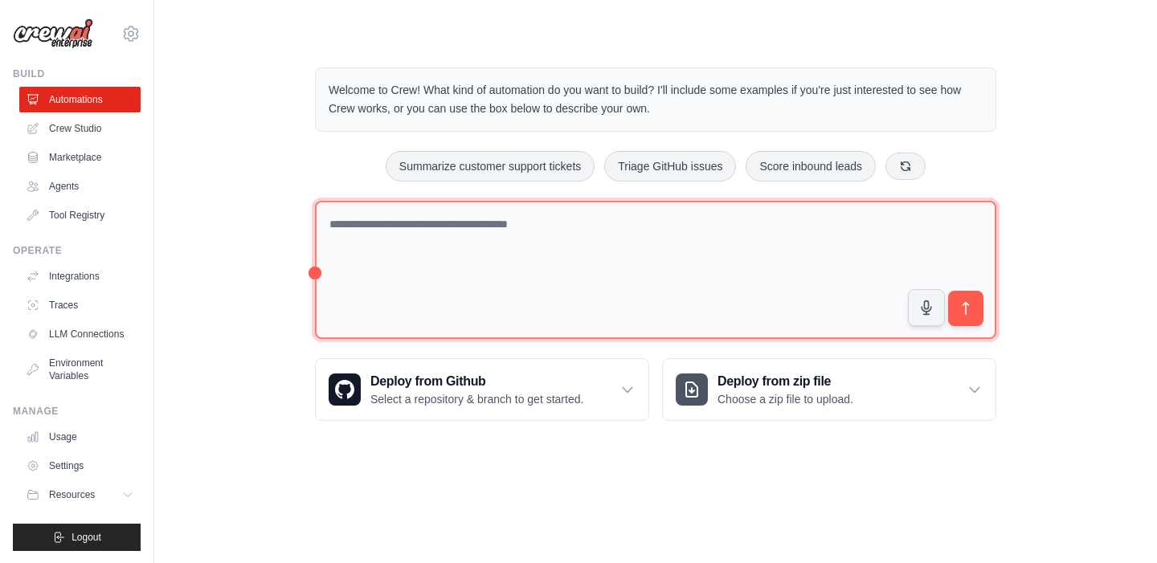
click at [344, 271] on textarea at bounding box center [655, 270] width 681 height 139
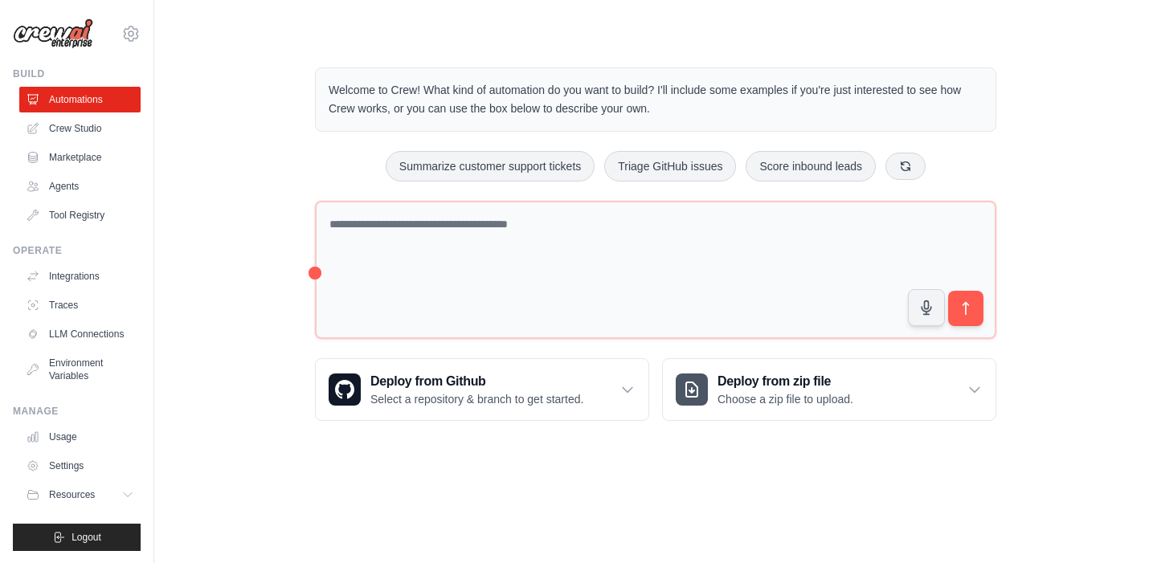
click at [312, 273] on div "Welcome to Crew! What kind of automation do you want to build? I'll include som…" at bounding box center [656, 244] width 720 height 405
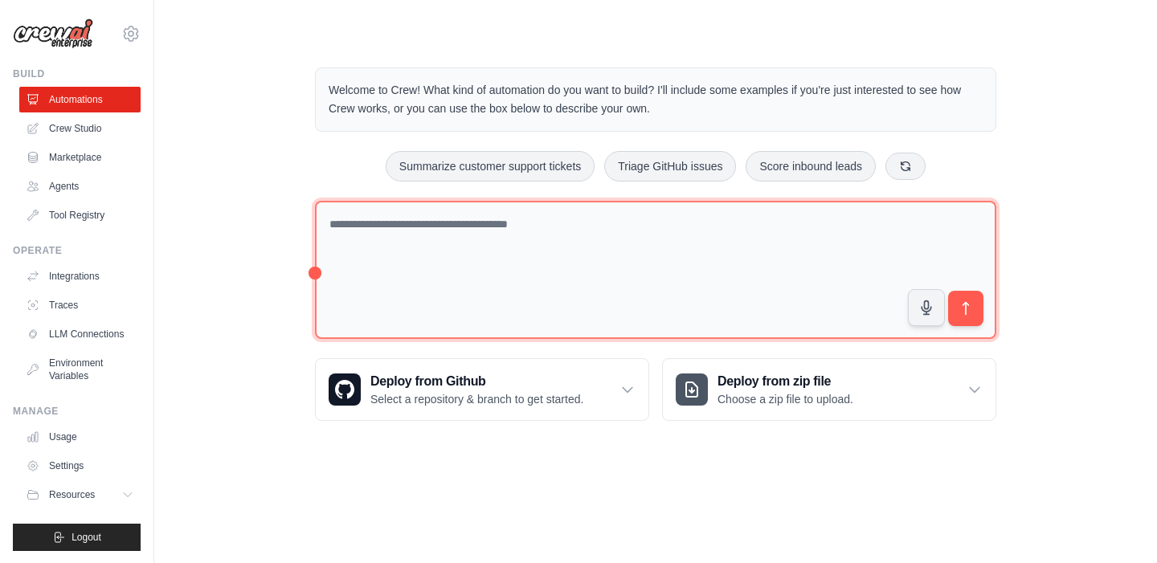
click at [315, 273] on textarea at bounding box center [655, 270] width 681 height 139
click at [316, 273] on textarea at bounding box center [655, 270] width 681 height 139
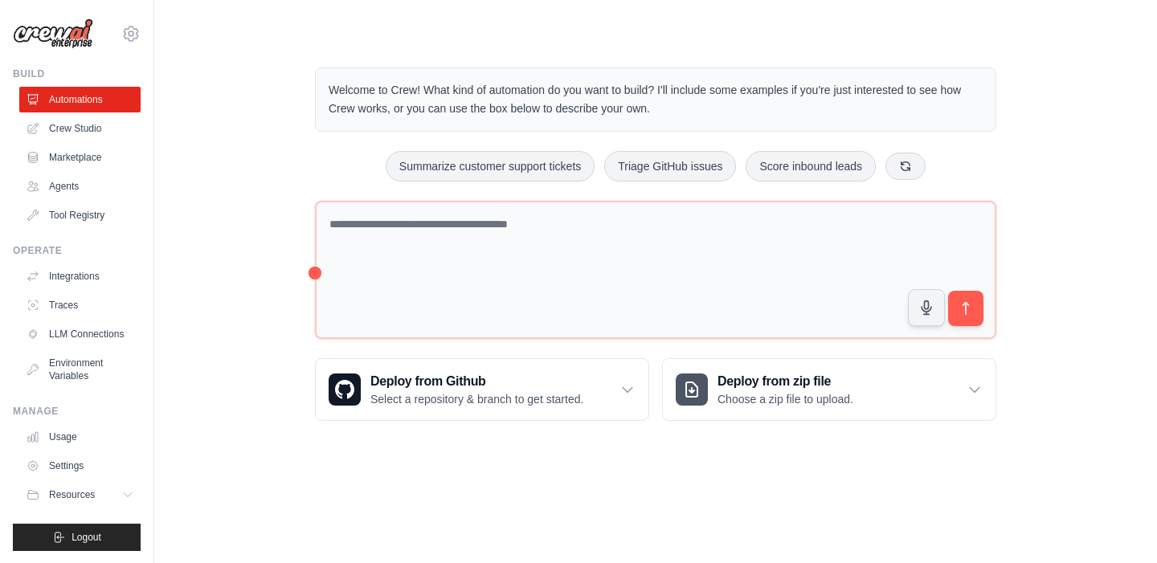
click at [272, 267] on div "Welcome to Crew! What kind of automation do you want to build? I'll include som…" at bounding box center [655, 244] width 951 height 405
click at [130, 34] on icon at bounding box center [130, 33] width 19 height 19
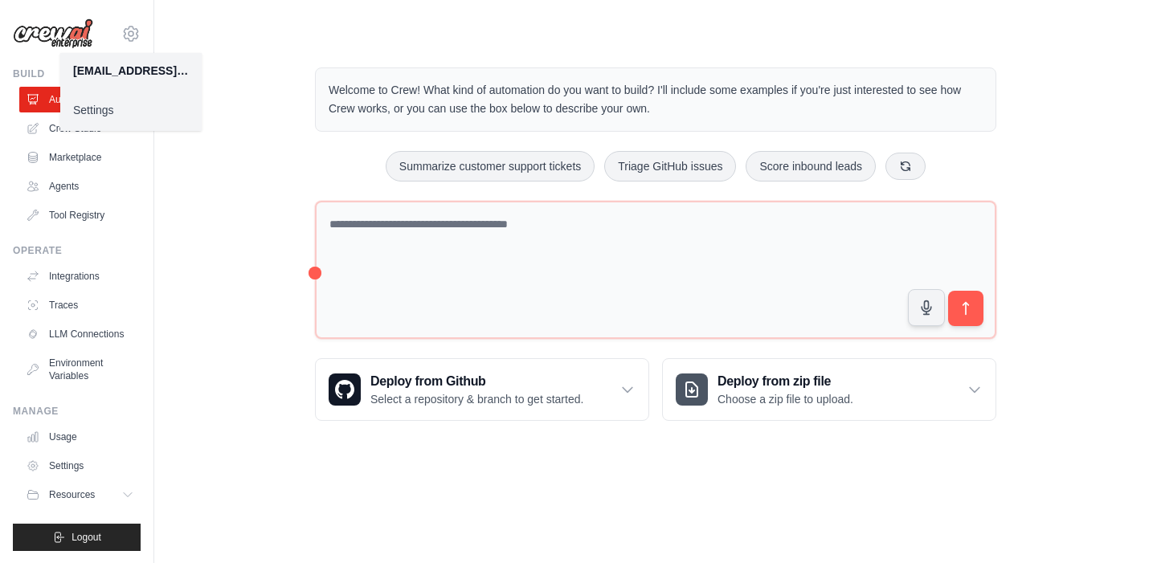
click at [111, 71] on div "[EMAIL_ADDRESS][DOMAIN_NAME]" at bounding box center [131, 71] width 116 height 16
click at [100, 108] on link "Settings" at bounding box center [130, 110] width 141 height 29
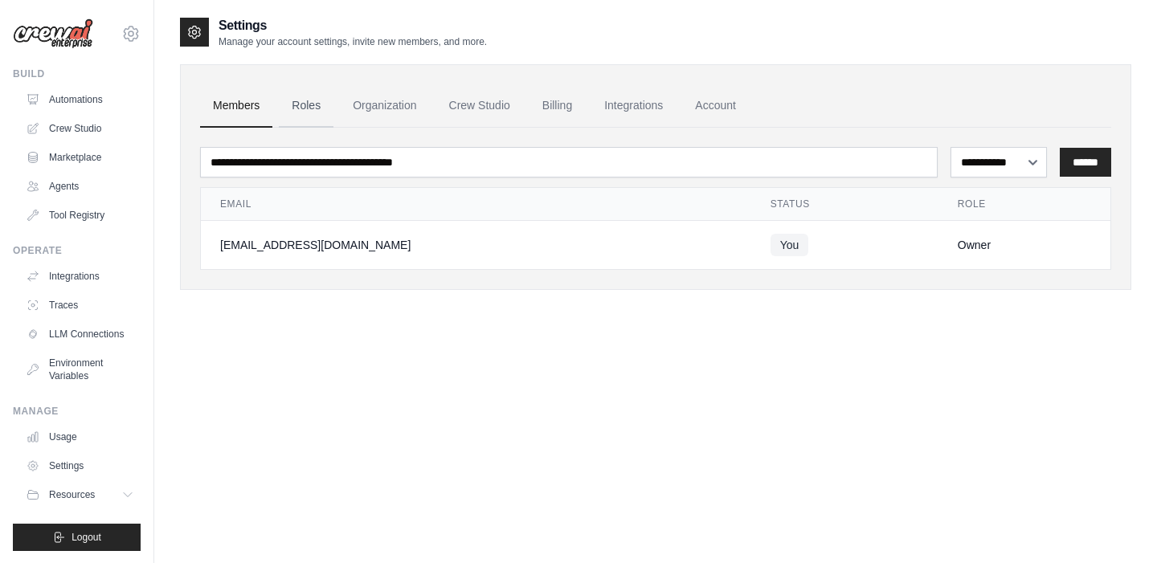
click at [315, 100] on link "Roles" at bounding box center [306, 105] width 55 height 43
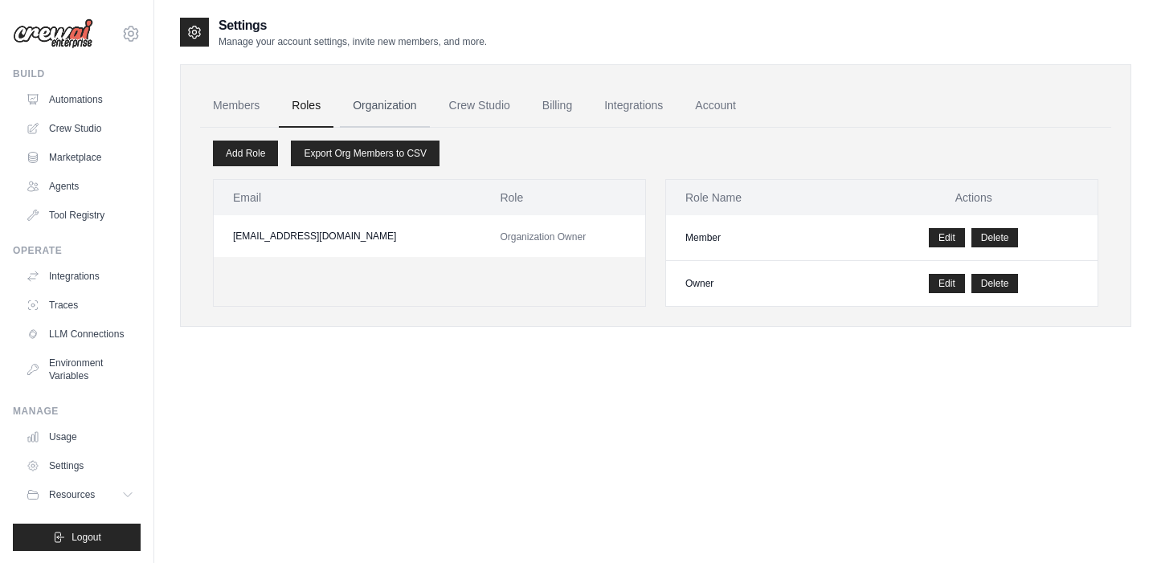
click at [376, 113] on link "Organization" at bounding box center [384, 105] width 89 height 43
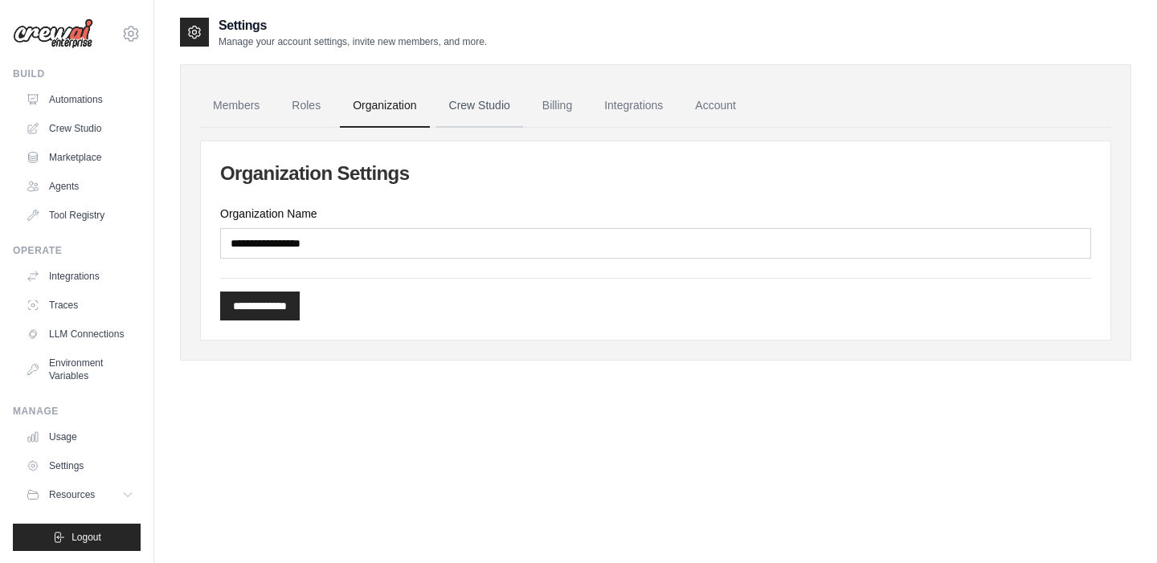
click at [469, 119] on link "Crew Studio" at bounding box center [479, 105] width 87 height 43
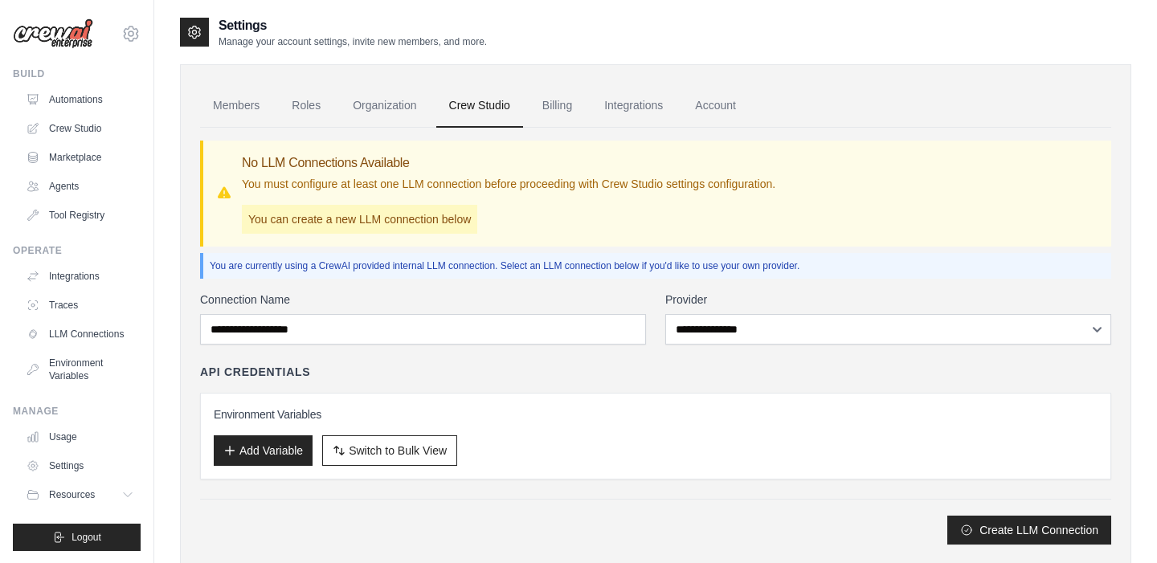
click at [545, 112] on link "Billing" at bounding box center [556, 105] width 55 height 43
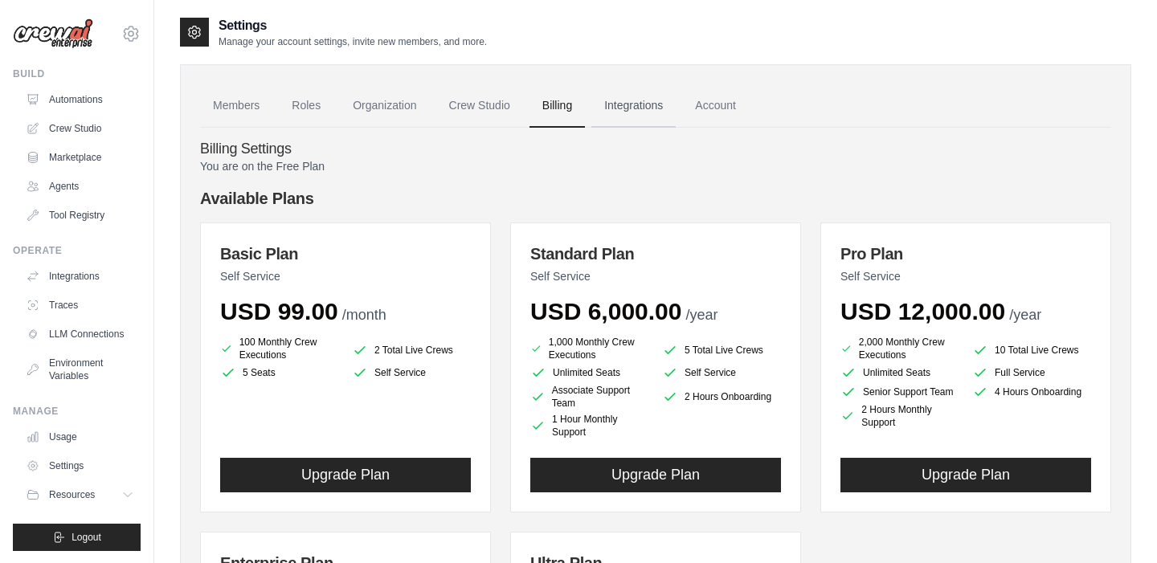
click at [662, 116] on link "Integrations" at bounding box center [633, 105] width 84 height 43
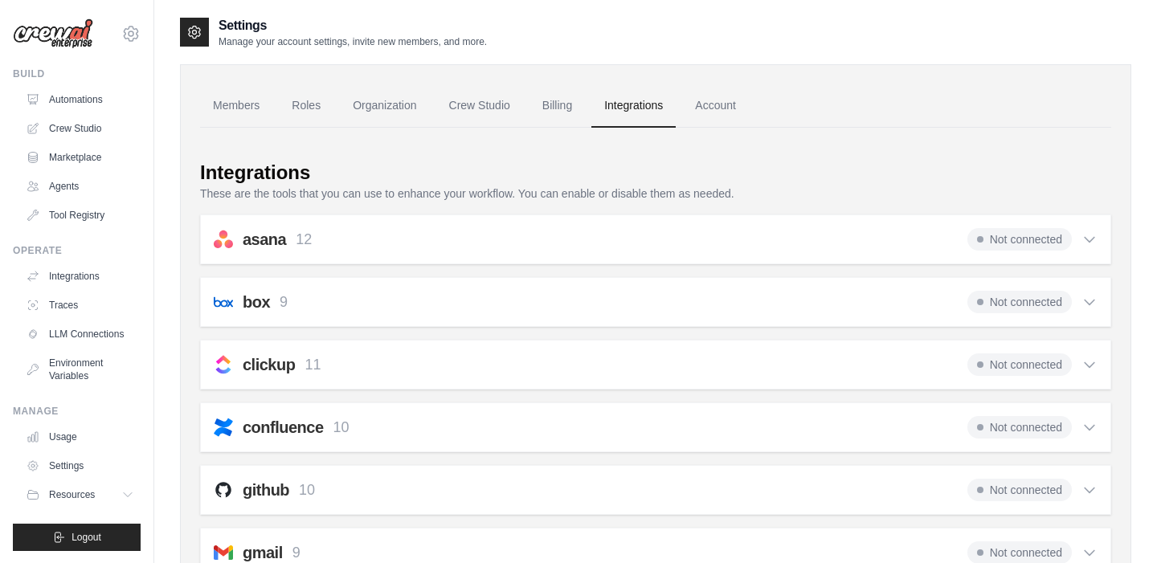
click at [1102, 373] on div "clickup 11 Not connected Select all Search Tasks: clickup_search_tasks Get Task…" at bounding box center [655, 365] width 911 height 50
click at [1090, 365] on icon at bounding box center [1089, 365] width 10 height 5
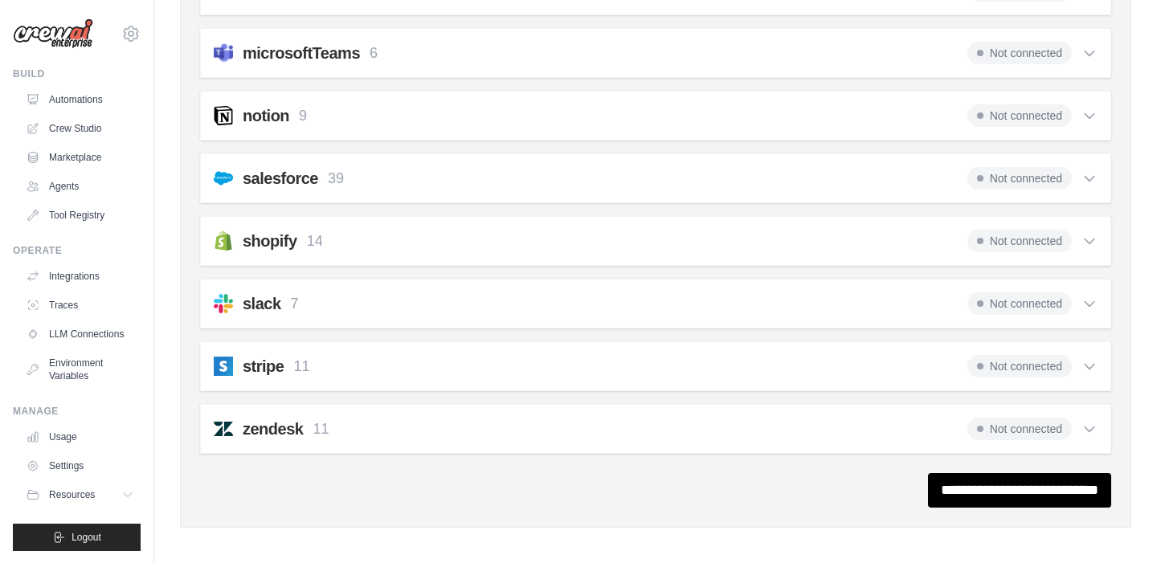
scroll to position [1334, 0]
